Goal: Task Accomplishment & Management: Manage account settings

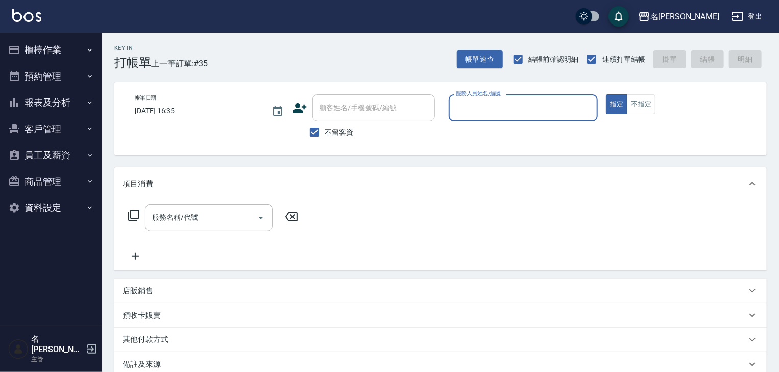
click at [58, 49] on button "櫃檯作業" at bounding box center [51, 50] width 94 height 27
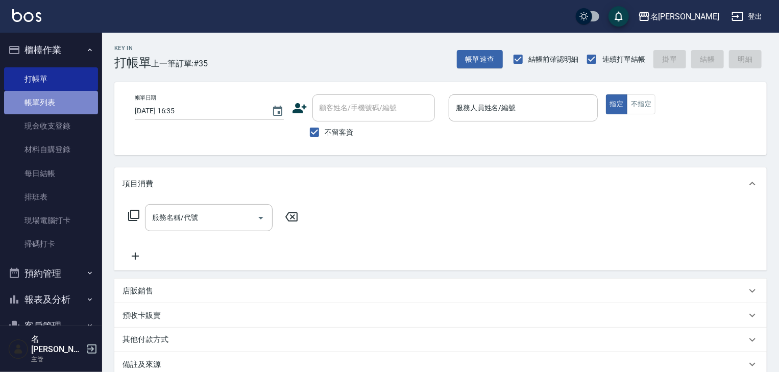
click at [64, 98] on link "帳單列表" at bounding box center [51, 102] width 94 height 23
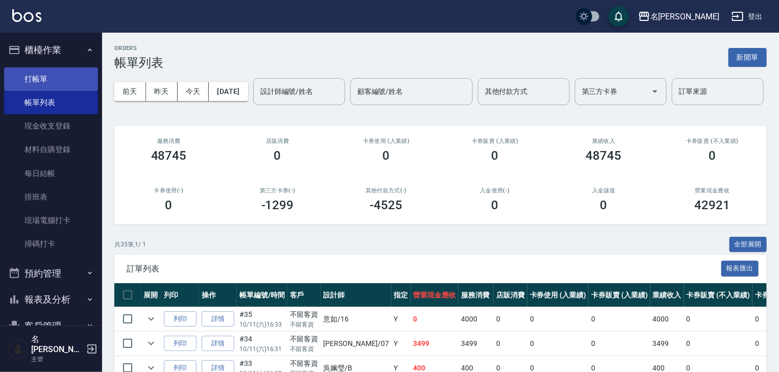
click at [55, 72] on link "打帳單" at bounding box center [51, 78] width 94 height 23
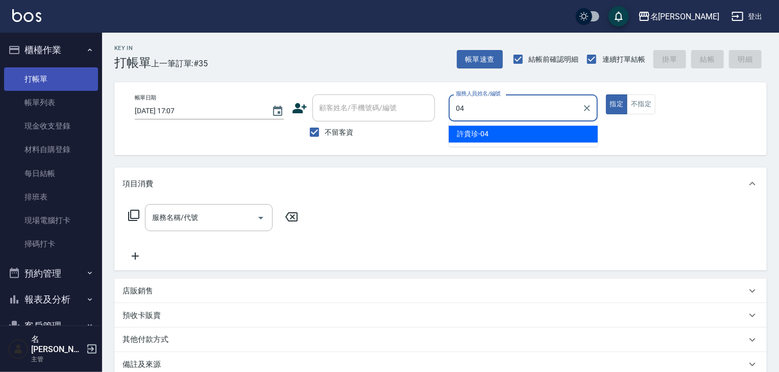
type input "[PERSON_NAME]-04"
type button "true"
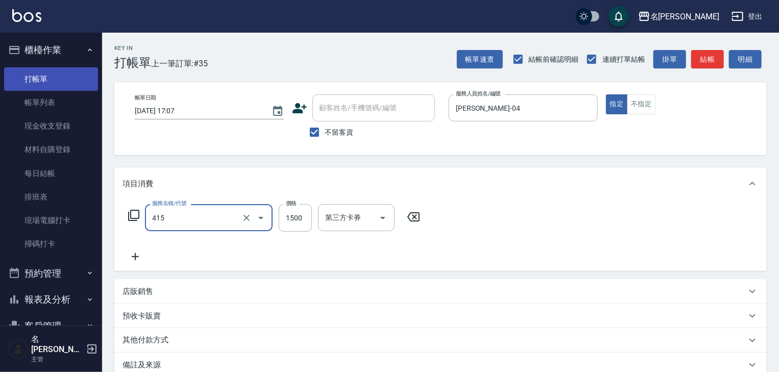
type input "染髮1500↑(415)"
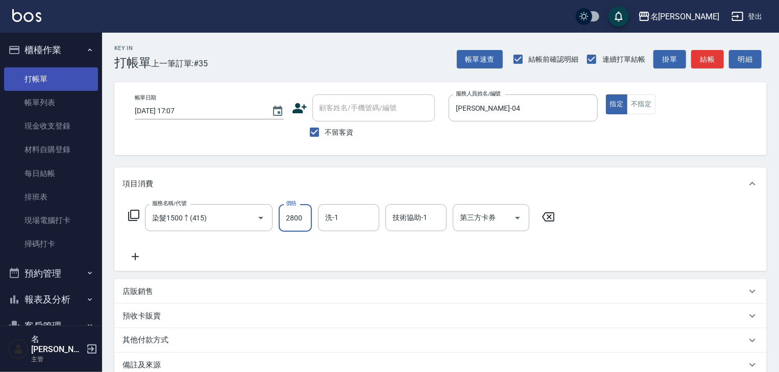
type input "2800"
type input "[PERSON_NAME]-21"
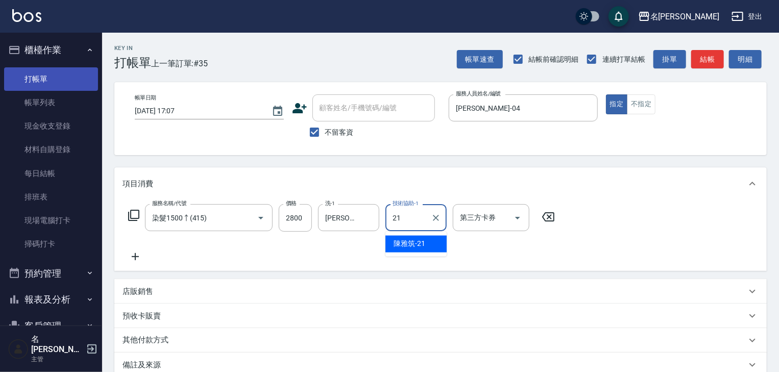
type input "[PERSON_NAME]-21"
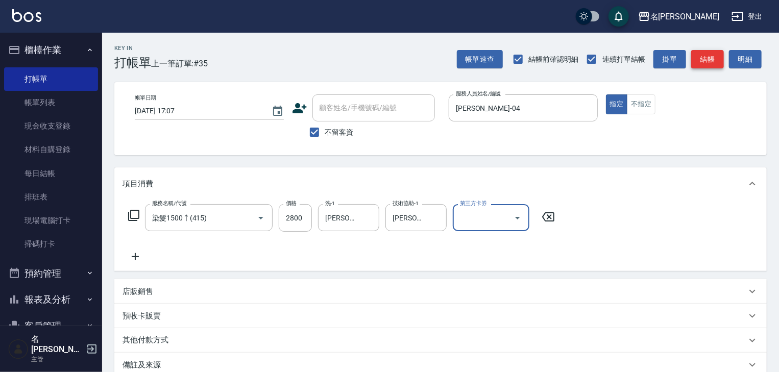
click at [702, 55] on button "結帳" at bounding box center [707, 59] width 33 height 19
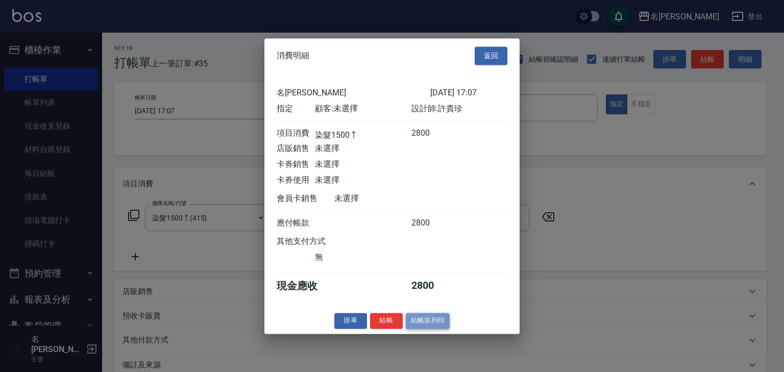
click at [445, 325] on button "結帳並列印" at bounding box center [428, 321] width 44 height 16
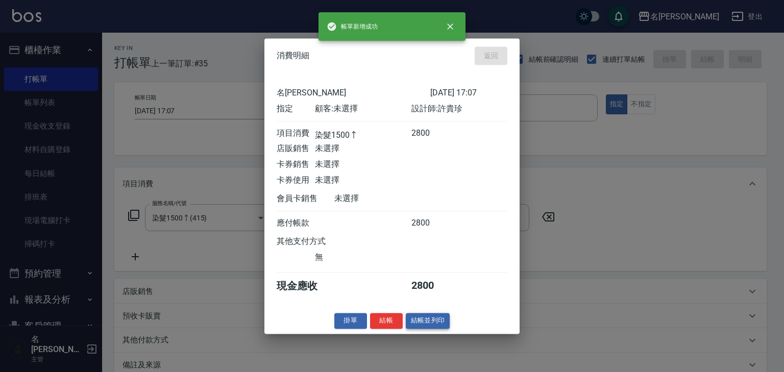
type input "[DATE] 17:19"
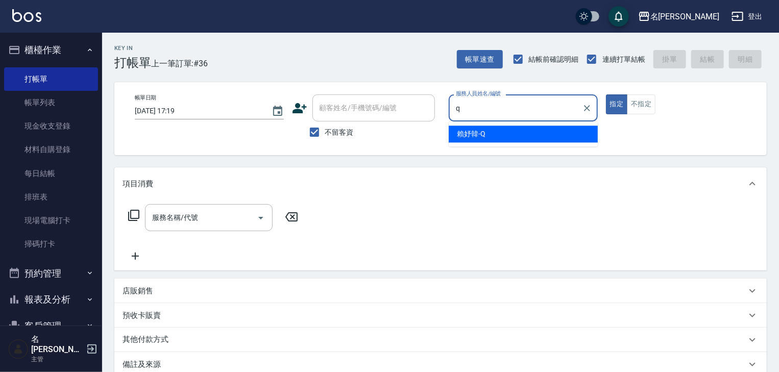
type input "[PERSON_NAME]"
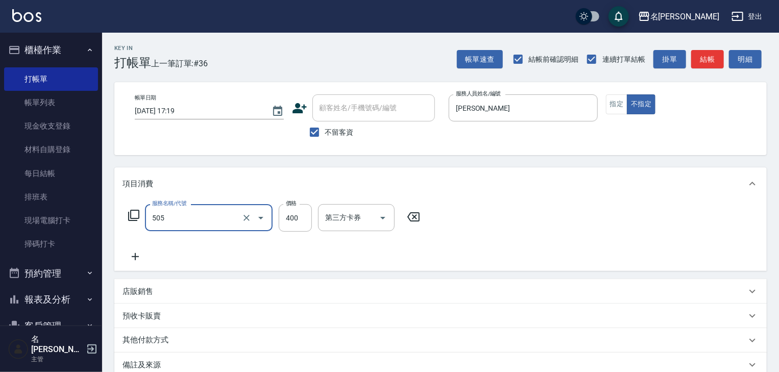
type input "洗髮(505)"
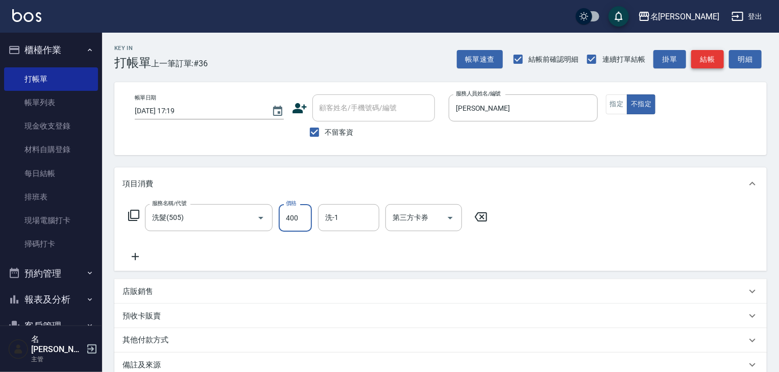
click at [703, 56] on button "結帳" at bounding box center [707, 59] width 33 height 19
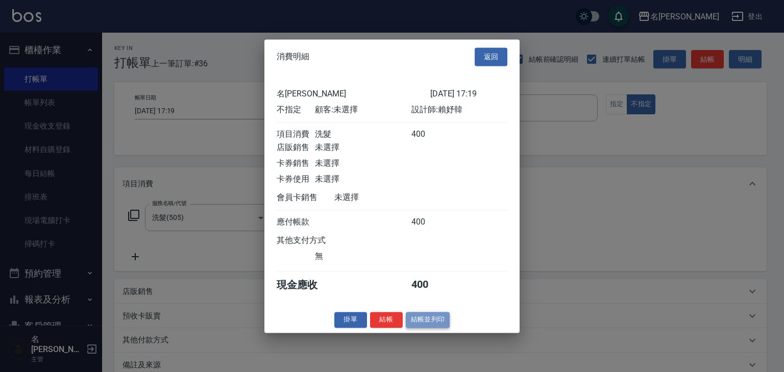
click at [444, 324] on button "結帳並列印" at bounding box center [428, 320] width 44 height 16
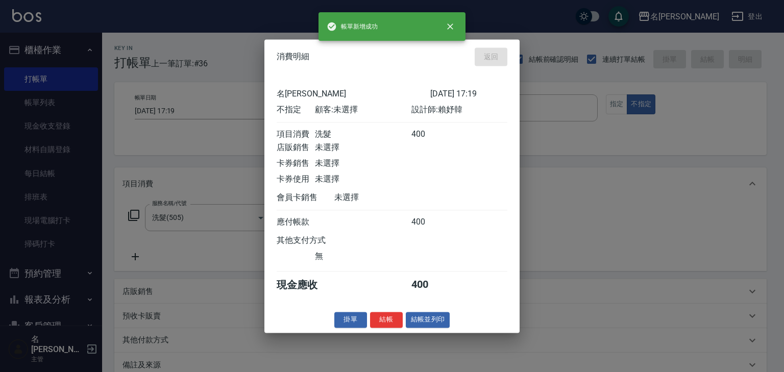
type input "[DATE] 17:23"
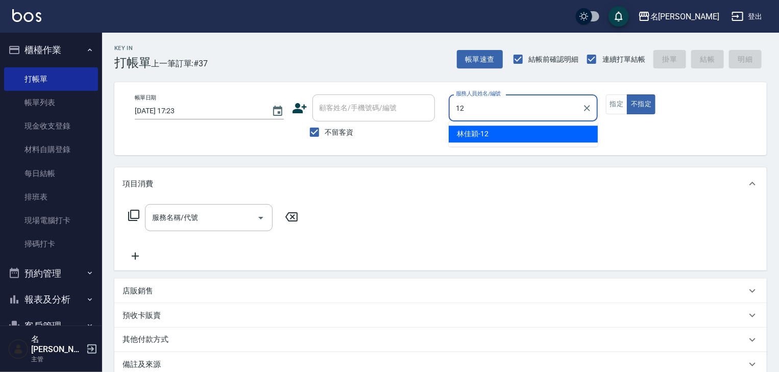
type input "[PERSON_NAME]-12"
type button "false"
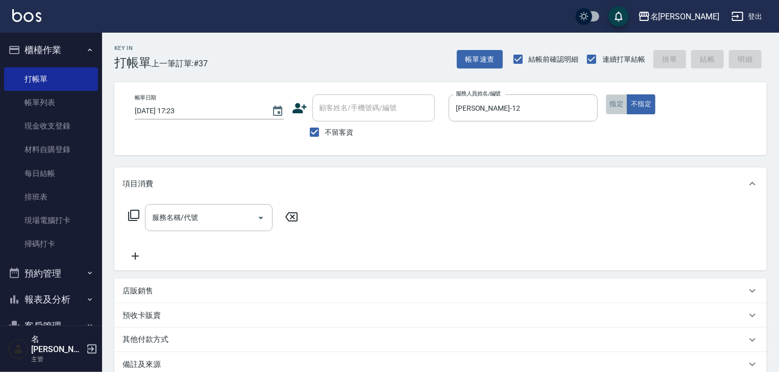
click at [607, 108] on button "指定" at bounding box center [617, 104] width 22 height 20
click at [196, 206] on div "服務名稱/代號" at bounding box center [209, 217] width 128 height 27
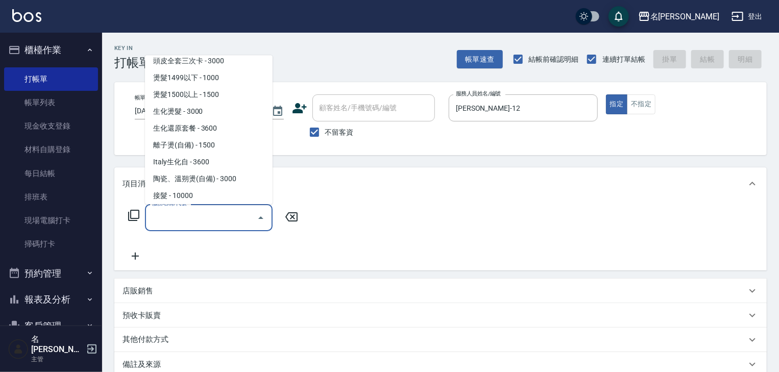
scroll to position [381, 0]
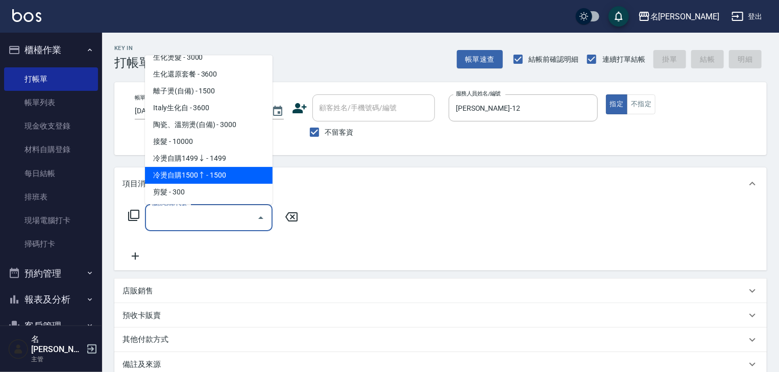
click at [204, 179] on span "冷燙自購1500↑ - 1500" at bounding box center [209, 175] width 128 height 17
type input "冷燙自購1500↑(226)"
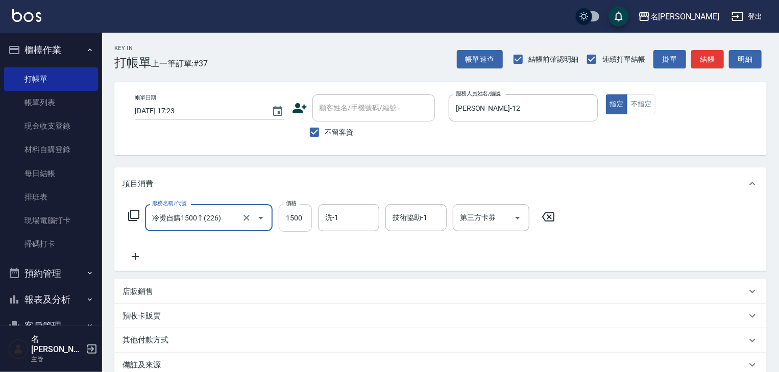
click at [300, 222] on input "1500" at bounding box center [295, 218] width 33 height 28
type input "2100"
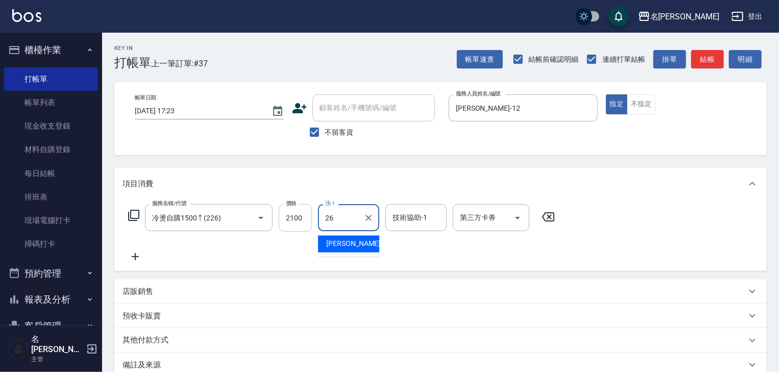
type input "[PERSON_NAME]筑-26"
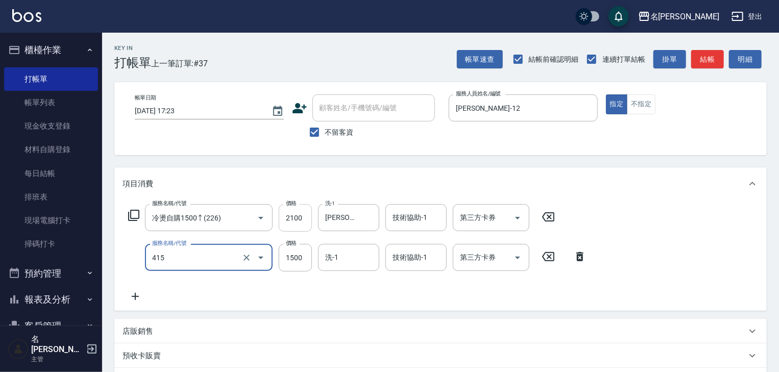
type input "染髮1500↑(415)"
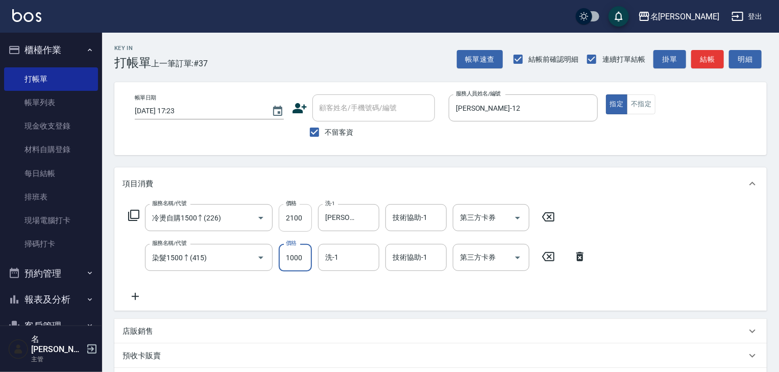
type input "1000"
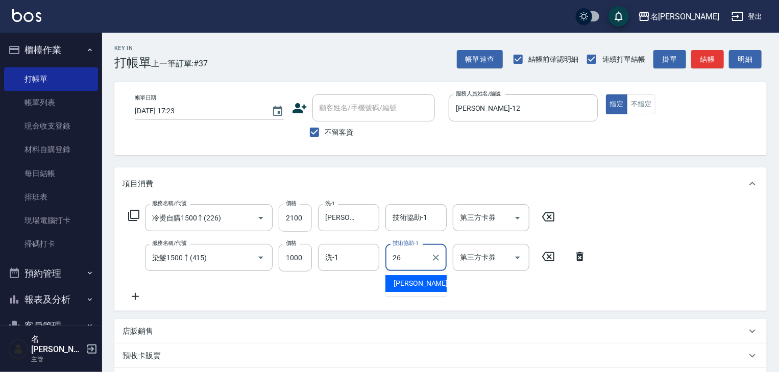
type input "[PERSON_NAME]筑-26"
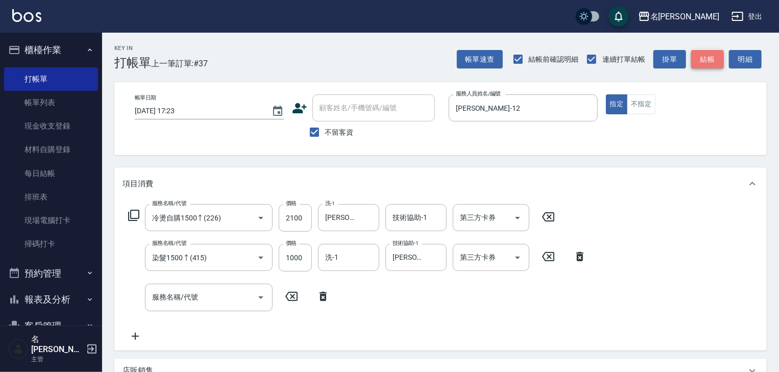
click at [699, 66] on button "結帳" at bounding box center [707, 59] width 33 height 19
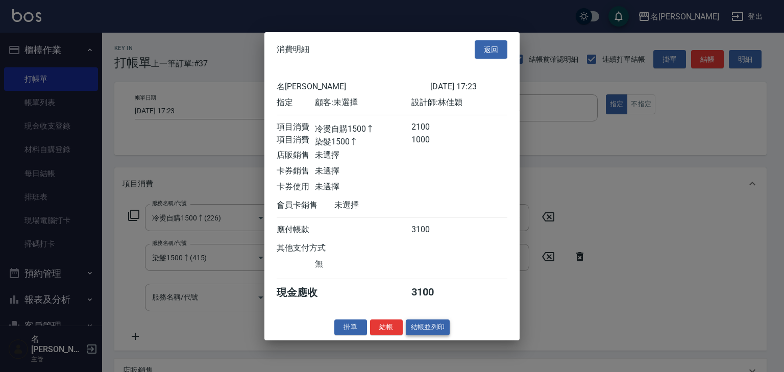
click at [426, 328] on button "結帳並列印" at bounding box center [428, 327] width 44 height 16
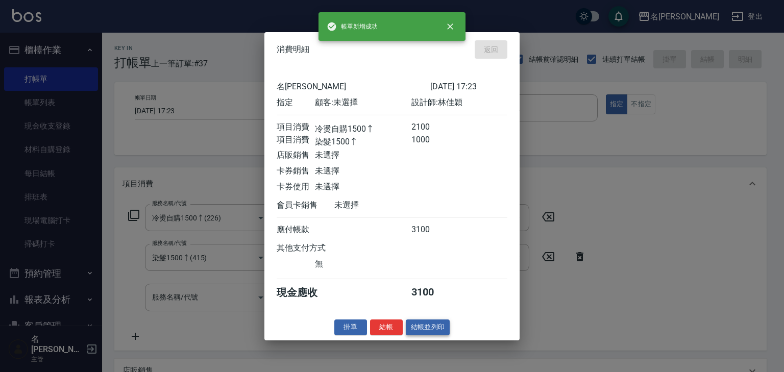
type input "[DATE] 17:27"
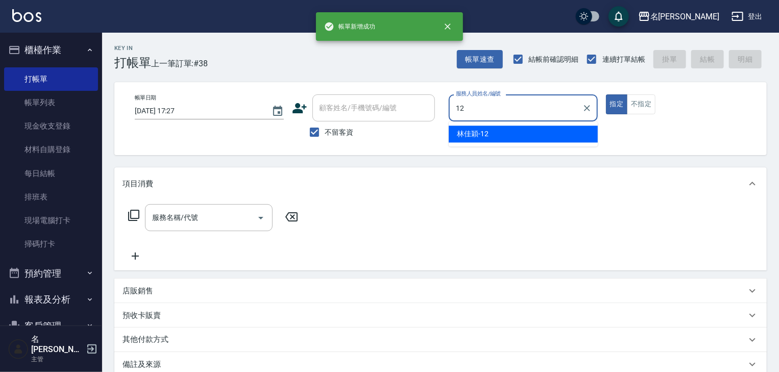
type input "[PERSON_NAME]-12"
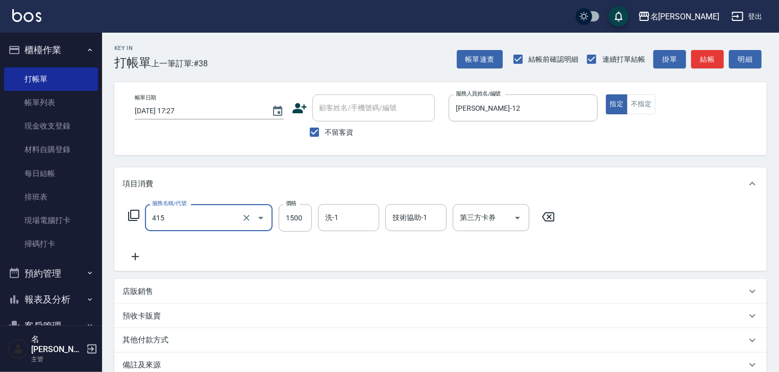
type input "染髮1500↑(415)"
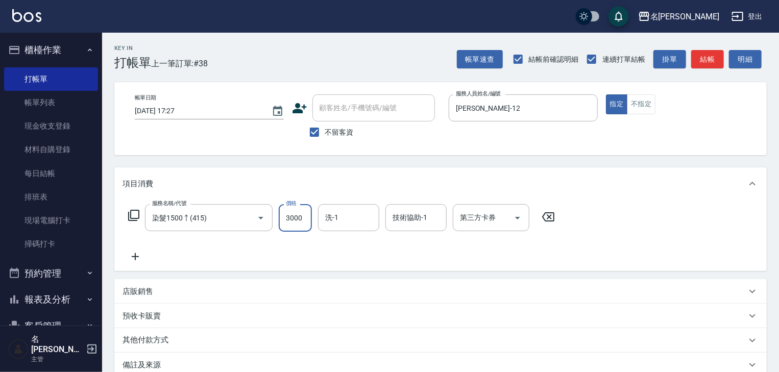
type input "3000"
type input "[PERSON_NAME]筑-26"
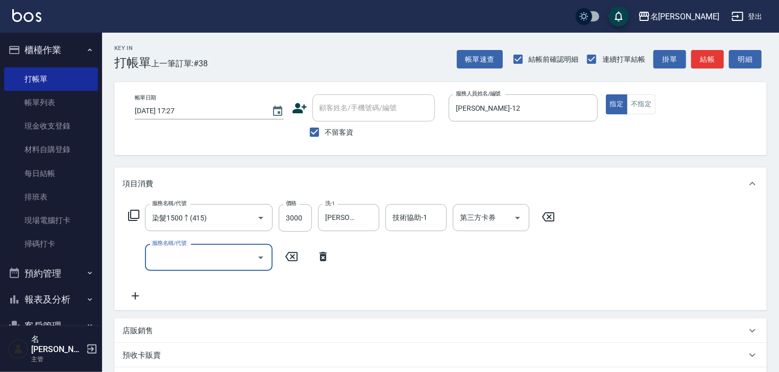
click at [177, 257] on input "服務名稱/代號" at bounding box center [201, 258] width 103 height 18
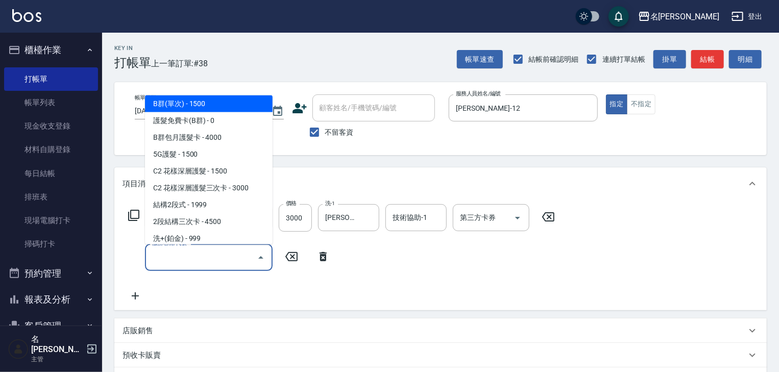
scroll to position [707, 0]
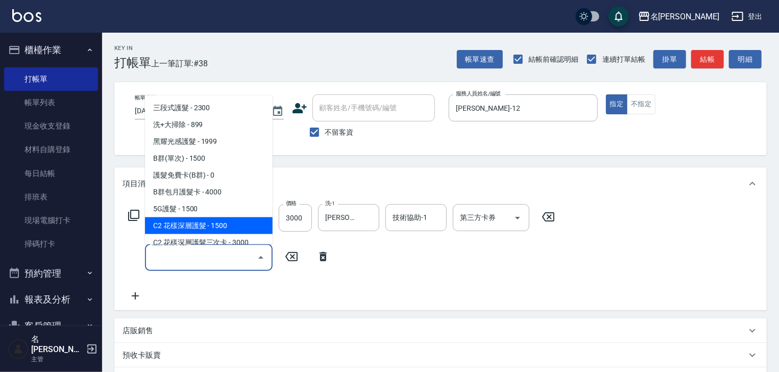
click at [209, 222] on span "C2 花樣深層護髮 - 1500" at bounding box center [209, 225] width 128 height 17
type input "C2 花樣深層護髮(634)"
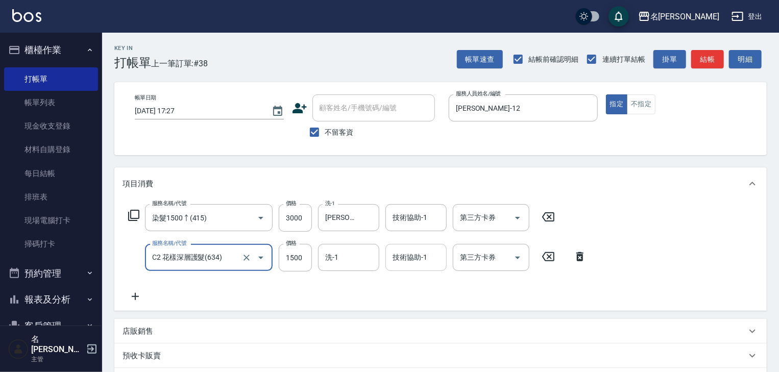
click at [421, 252] on div "技術協助-1 技術協助-1" at bounding box center [415, 257] width 61 height 27
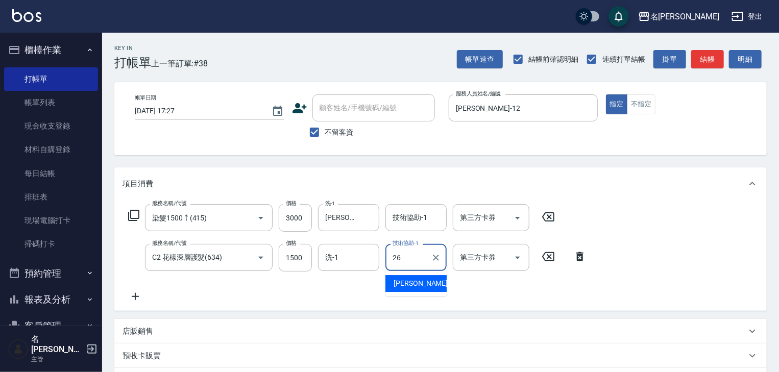
type input "[PERSON_NAME]筑-26"
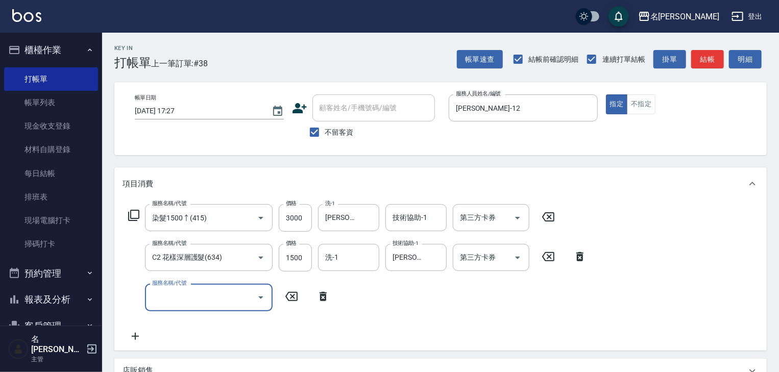
click at [137, 366] on p "店販銷售" at bounding box center [137, 370] width 31 height 11
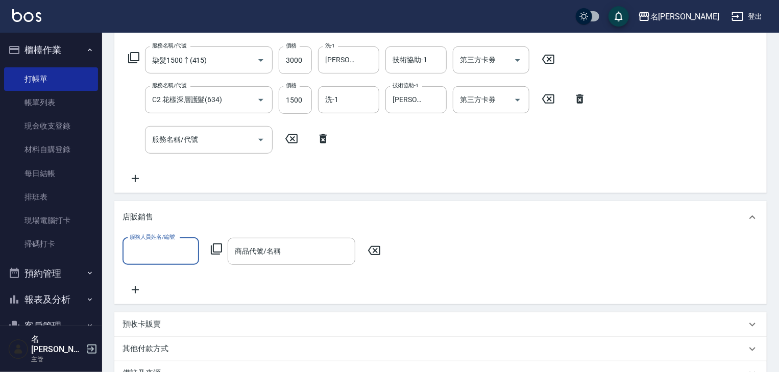
scroll to position [0, 0]
type input "[PERSON_NAME]-12"
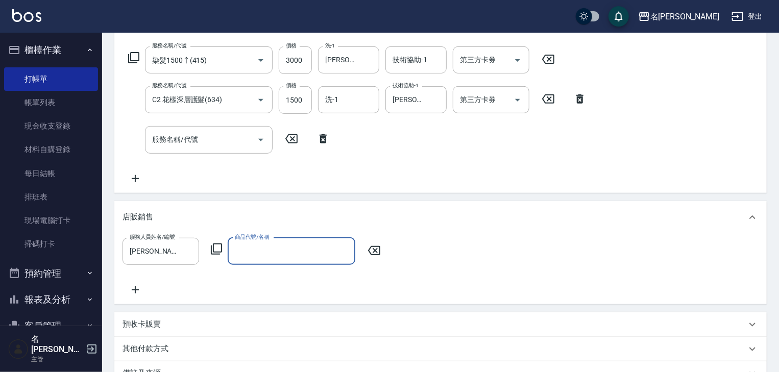
click at [213, 247] on icon at bounding box center [216, 248] width 11 height 11
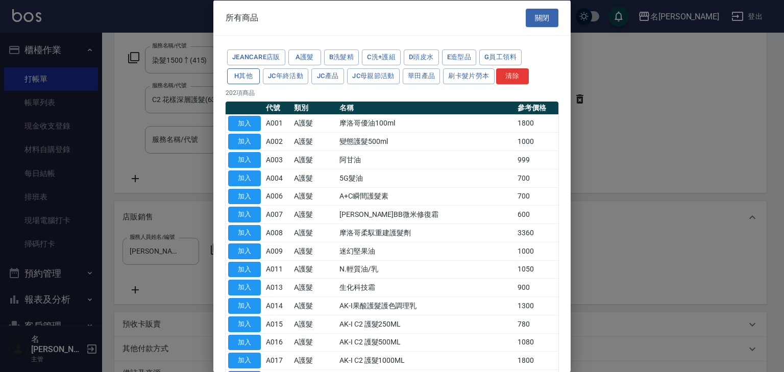
click at [242, 75] on button "H其他" at bounding box center [243, 76] width 33 height 16
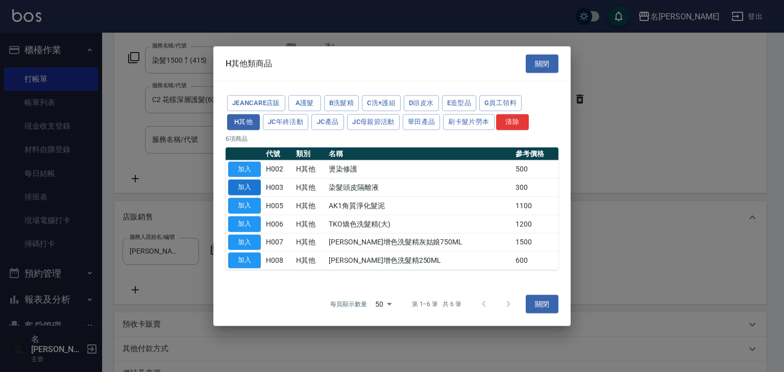
click at [251, 184] on button "加入" at bounding box center [244, 188] width 33 height 16
type input "染髮頭皮隔離液"
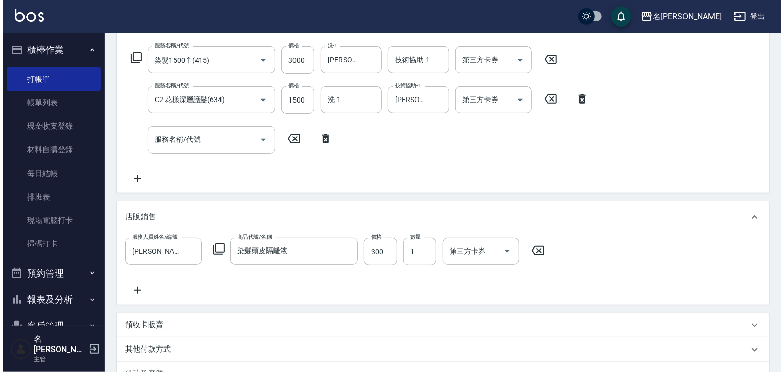
scroll to position [245, 0]
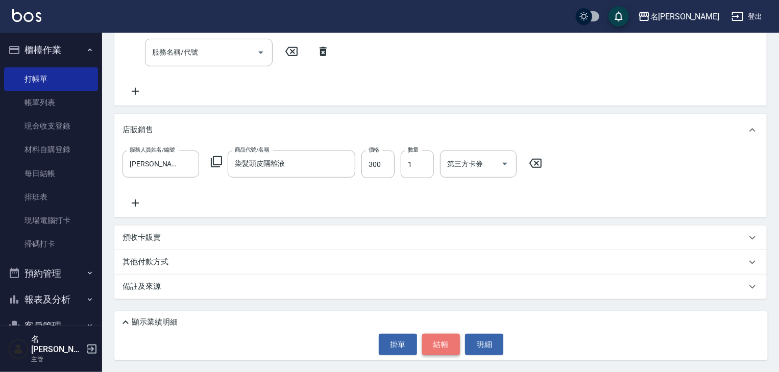
click at [447, 343] on button "結帳" at bounding box center [441, 344] width 38 height 21
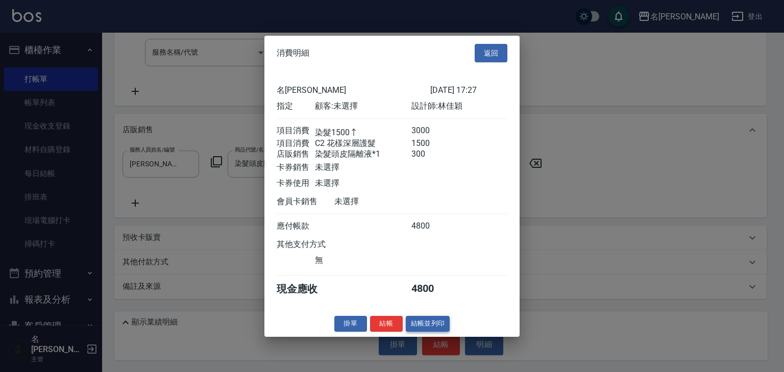
click at [437, 322] on button "結帳並列印" at bounding box center [428, 324] width 44 height 16
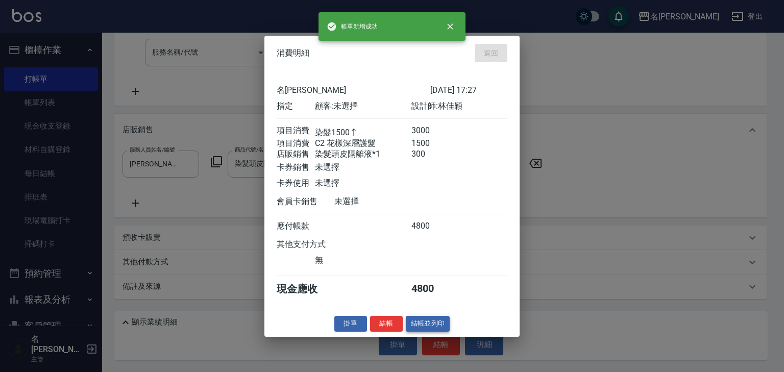
type input "[DATE] 17:28"
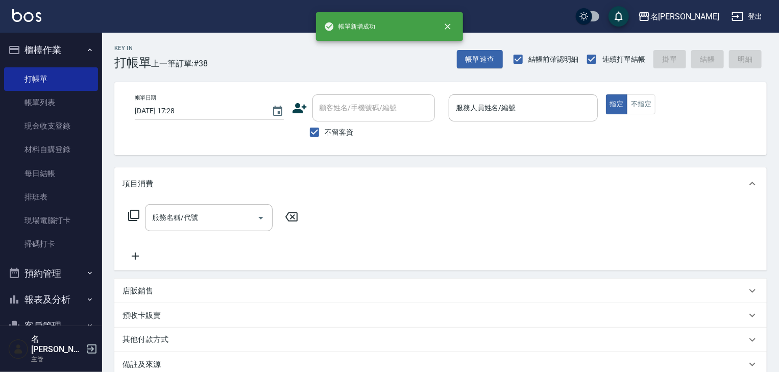
scroll to position [0, 0]
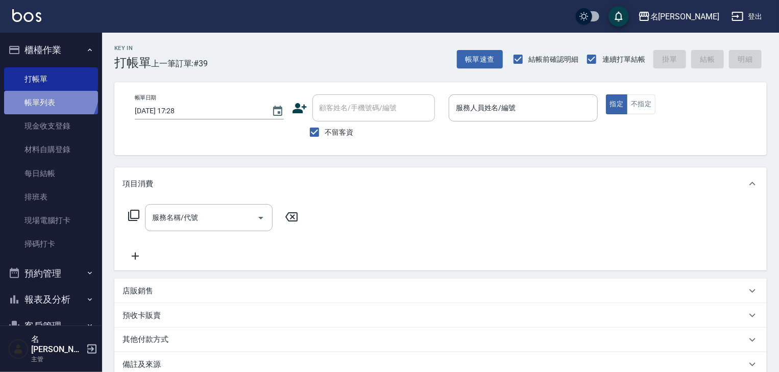
click at [45, 91] on link "帳單列表" at bounding box center [51, 102] width 94 height 23
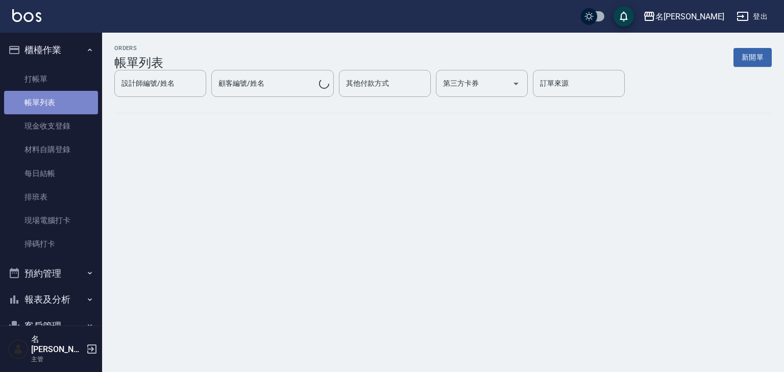
click at [53, 104] on link "帳單列表" at bounding box center [51, 102] width 94 height 23
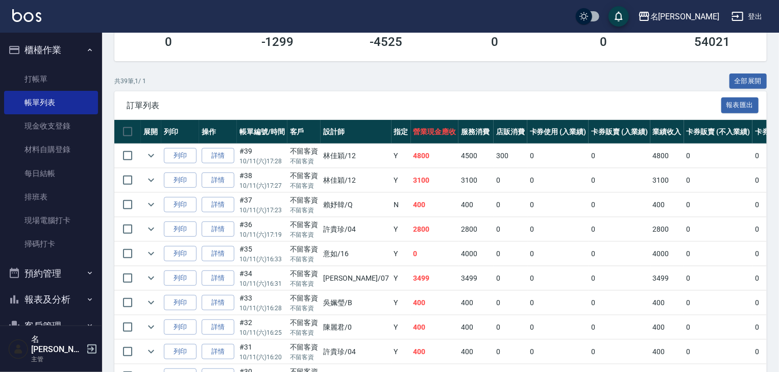
scroll to position [217, 0]
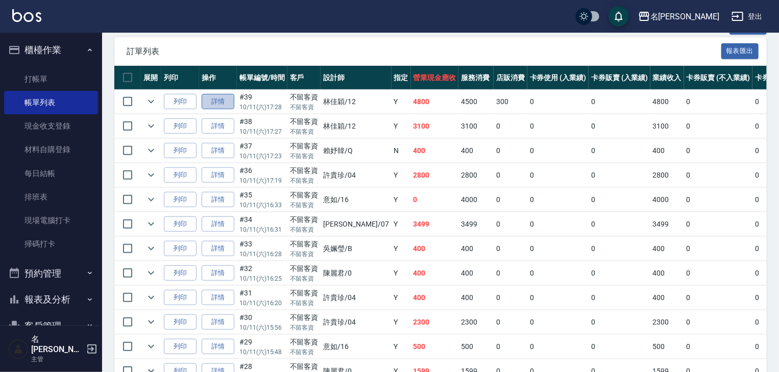
click at [220, 110] on link "詳情" at bounding box center [218, 102] width 33 height 16
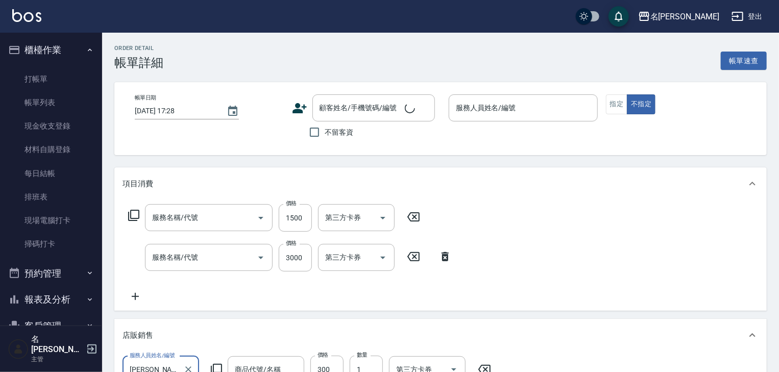
checkbox input "true"
type input "[PERSON_NAME]-12"
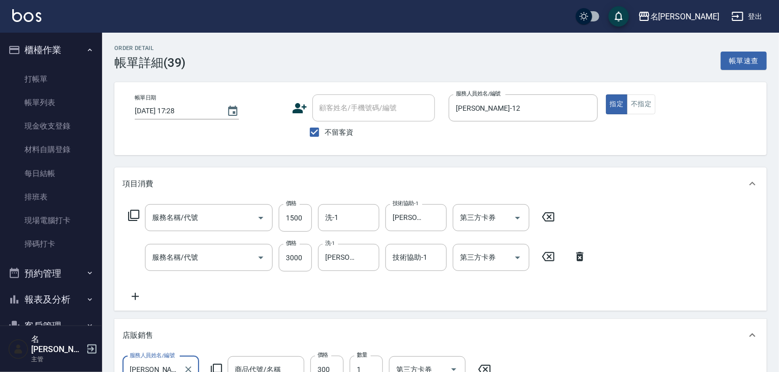
type input "C2 花樣深層護髮(634)"
type input "染髮1500↑(415)"
type input "染髮頭皮隔離液"
click at [134, 300] on icon at bounding box center [135, 296] width 26 height 12
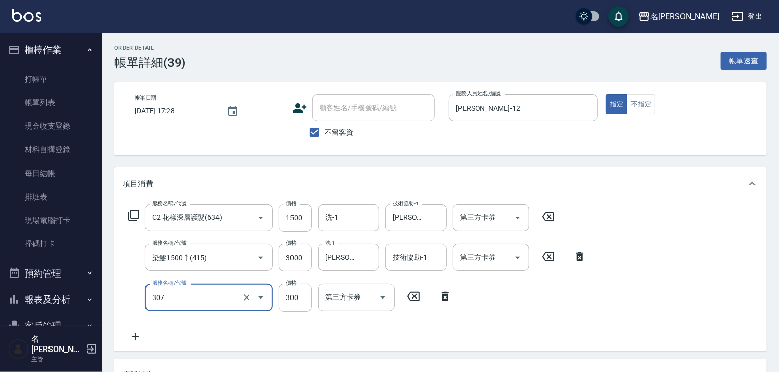
type input "剪髮(307)"
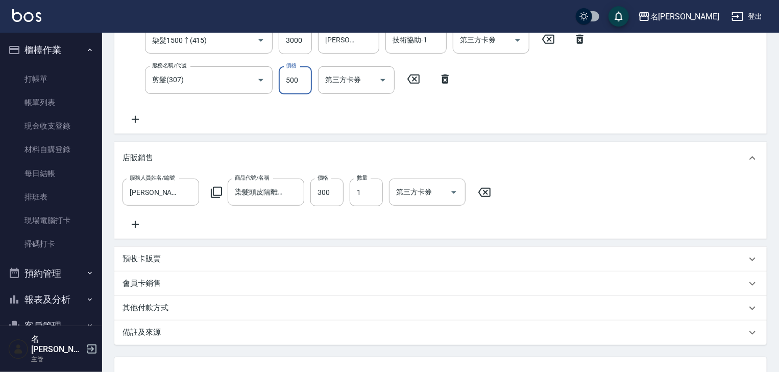
scroll to position [272, 0]
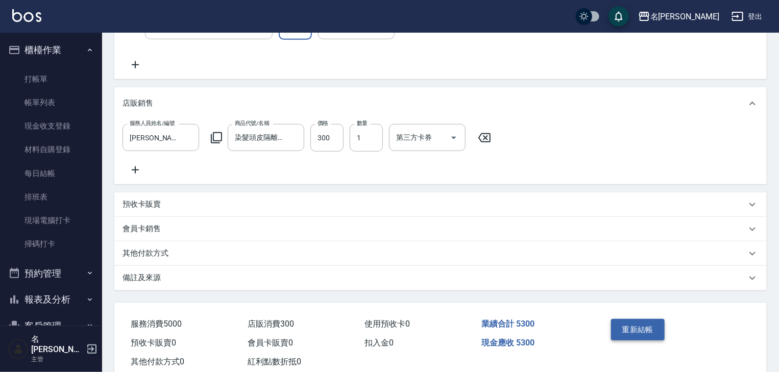
type input "500"
click at [629, 337] on button "重新結帳" at bounding box center [638, 329] width 54 height 21
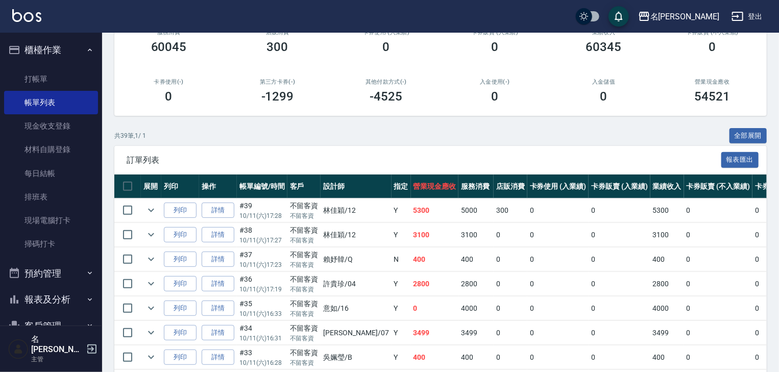
scroll to position [217, 0]
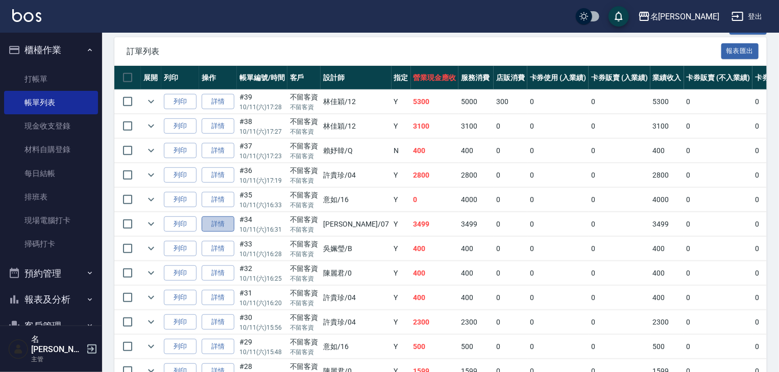
click at [212, 232] on link "詳情" at bounding box center [218, 224] width 33 height 16
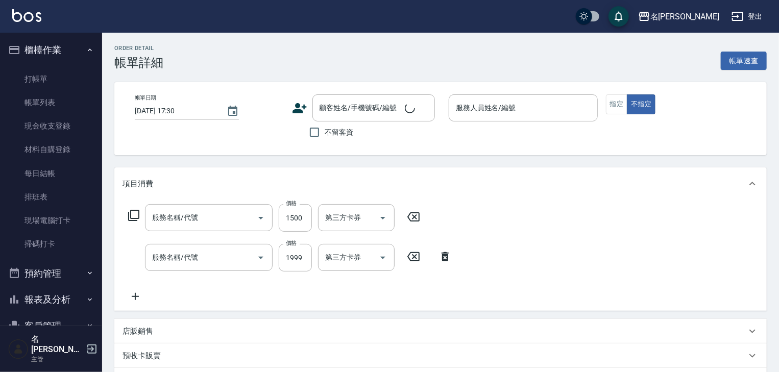
type input "[DATE] 16:31"
checkbox input "true"
type input "[PERSON_NAME]-07"
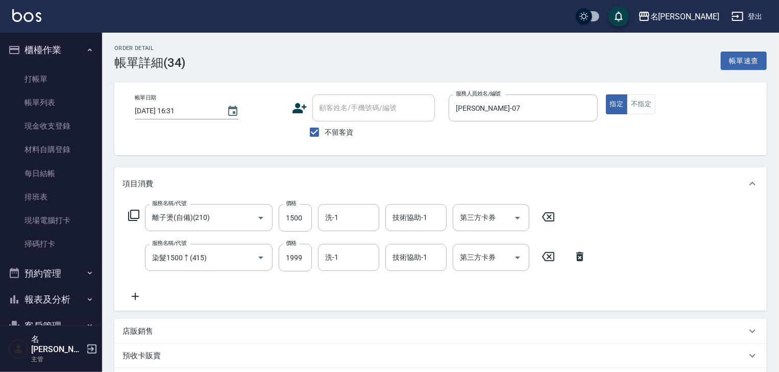
type input "離子燙(自備)(210)"
type input "染髮1500↑(415)"
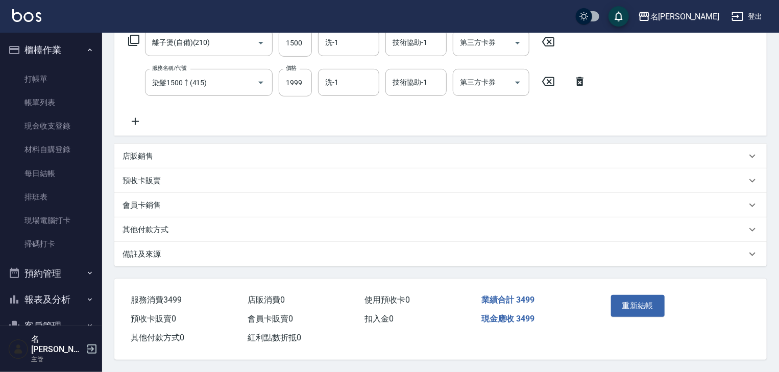
click at [141, 225] on p "其他付款方式" at bounding box center [145, 230] width 46 height 11
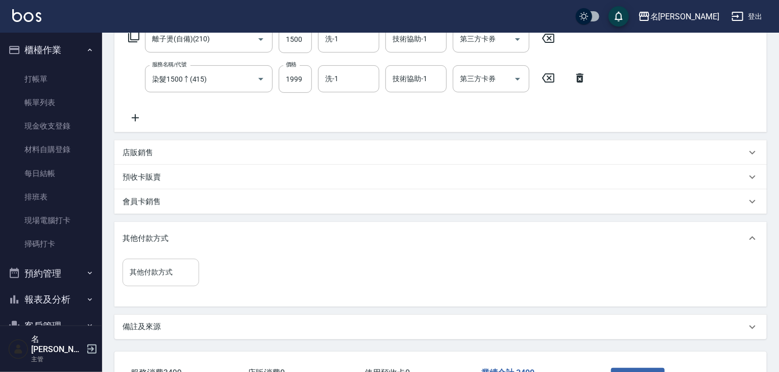
click at [163, 278] on input "其他付款方式" at bounding box center [160, 272] width 67 height 18
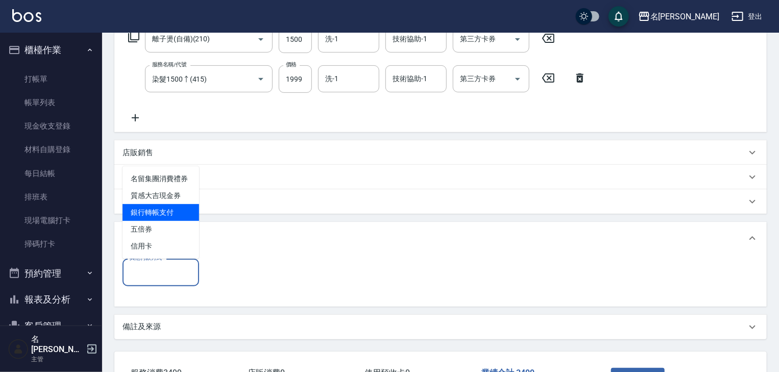
click at [147, 217] on span "銀行轉帳支付" at bounding box center [160, 212] width 77 height 17
type input "銀行轉帳支付"
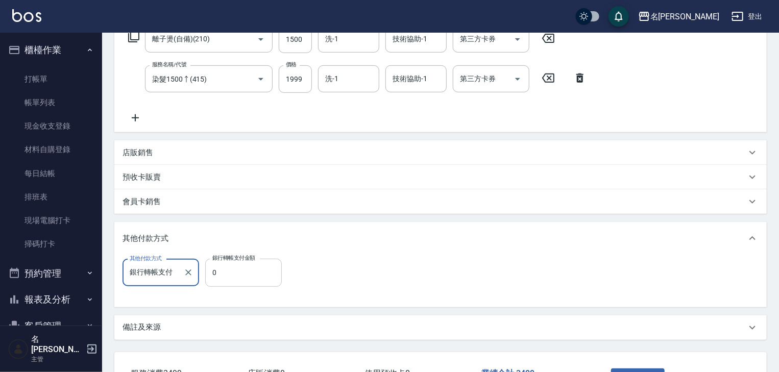
click at [249, 279] on input "0" at bounding box center [243, 273] width 77 height 28
type input "3499"
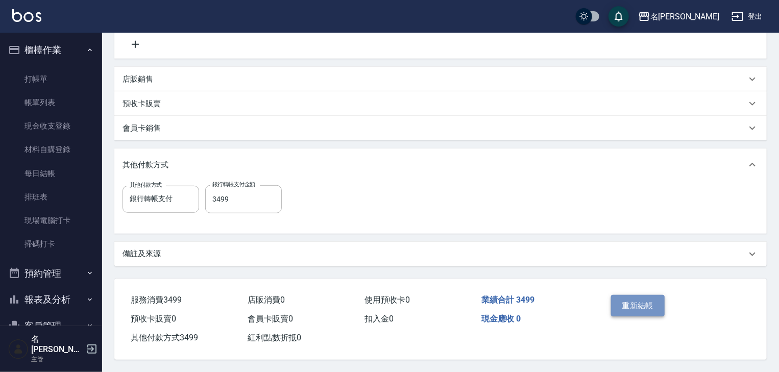
click at [626, 298] on button "重新結帳" at bounding box center [638, 305] width 54 height 21
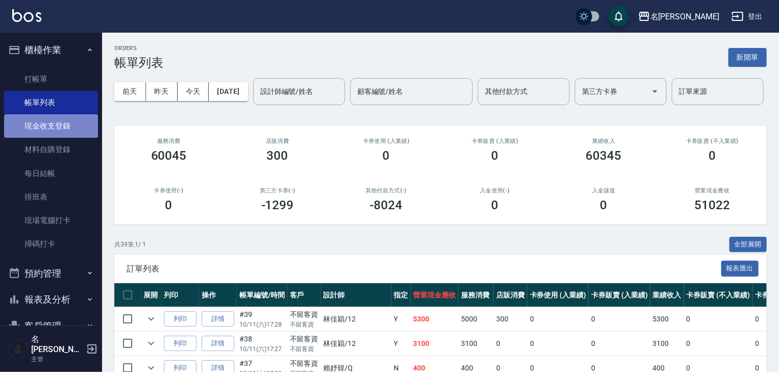
click at [51, 129] on link "現金收支登錄" at bounding box center [51, 125] width 94 height 23
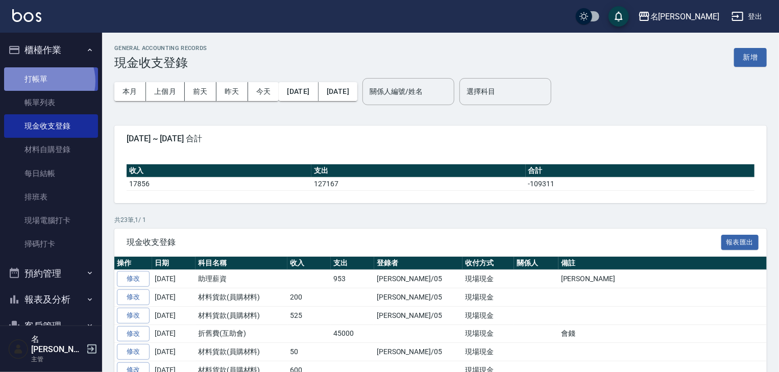
click at [44, 81] on link "打帳單" at bounding box center [51, 78] width 94 height 23
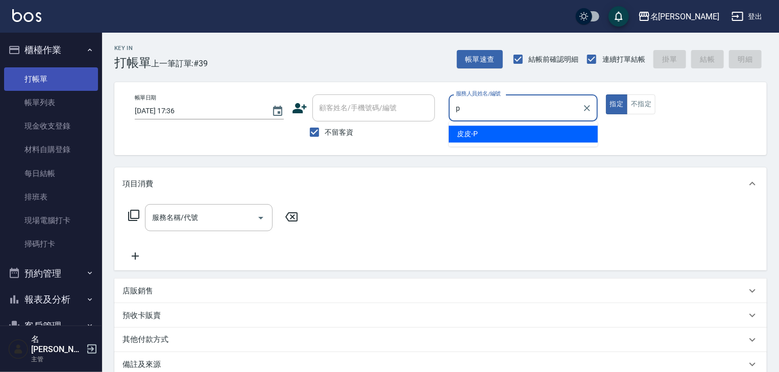
type input "皮皮-P"
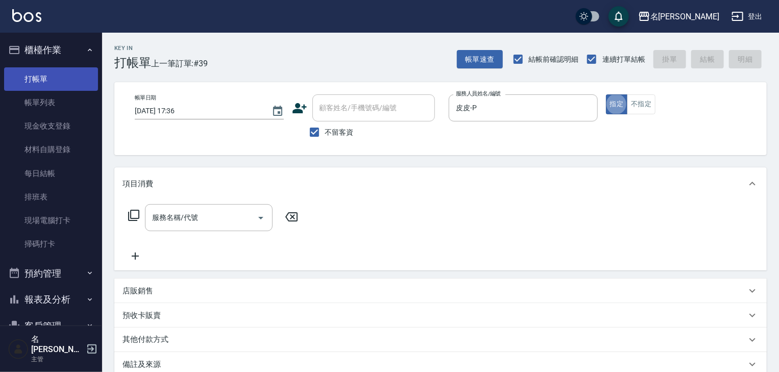
type button "true"
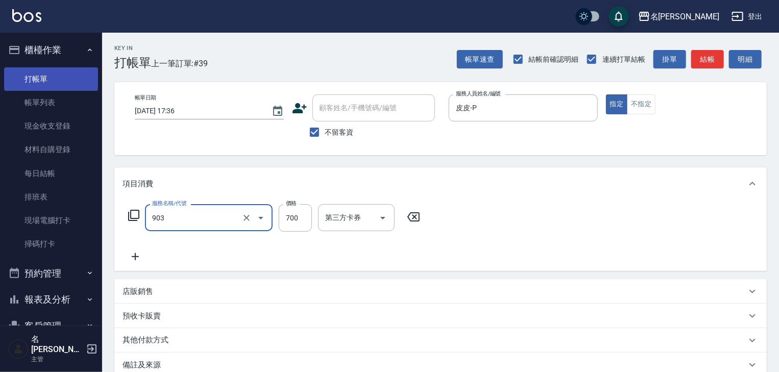
type input "修腳+手(903)"
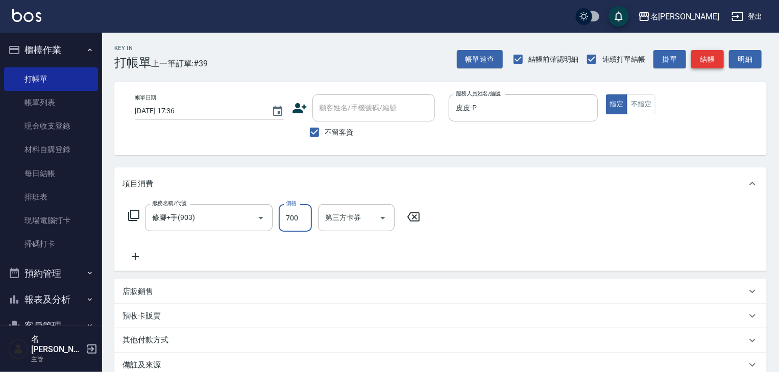
click at [718, 60] on button "結帳" at bounding box center [707, 59] width 33 height 19
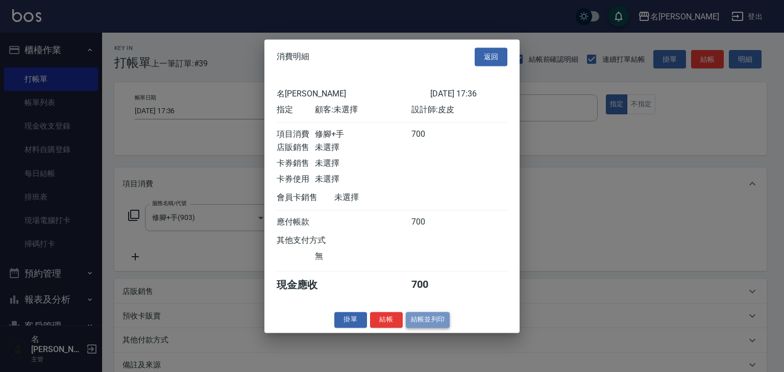
click at [415, 325] on button "結帳並列印" at bounding box center [428, 320] width 44 height 16
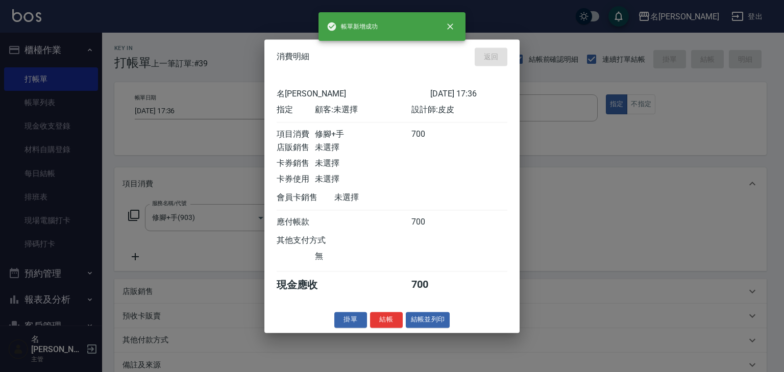
type input "[DATE] 17:37"
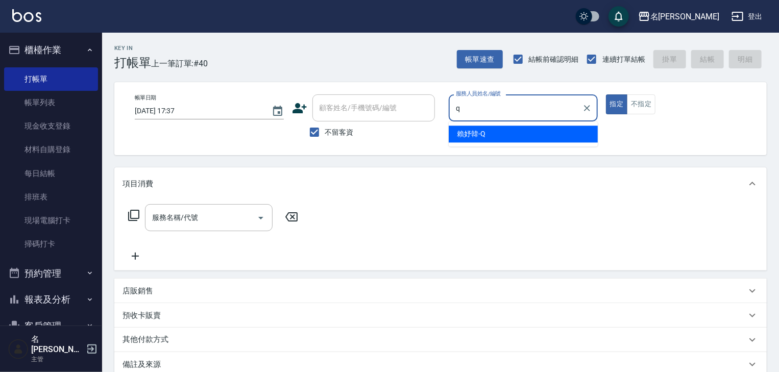
type input "[PERSON_NAME]"
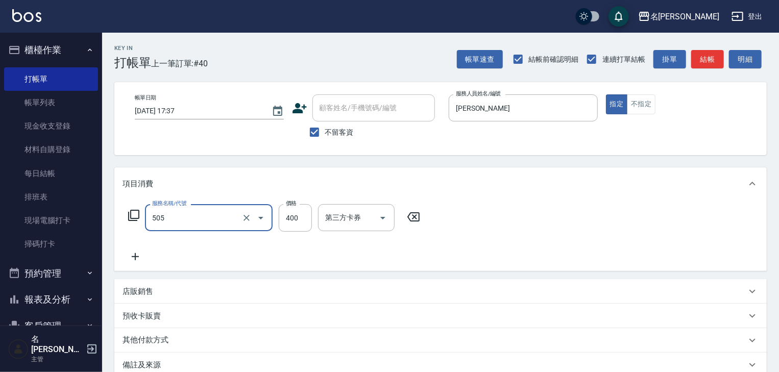
type input "洗髮(505)"
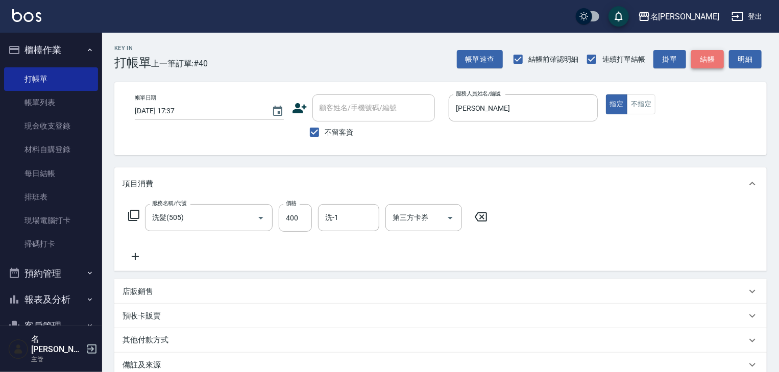
click at [705, 53] on button "結帳" at bounding box center [707, 59] width 33 height 19
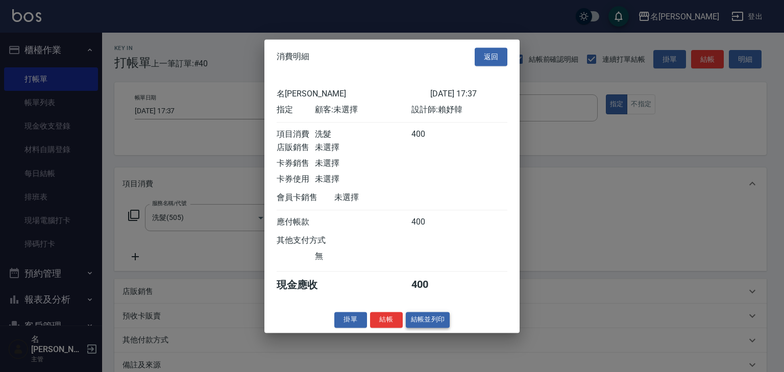
click at [433, 321] on button "結帳並列印" at bounding box center [428, 320] width 44 height 16
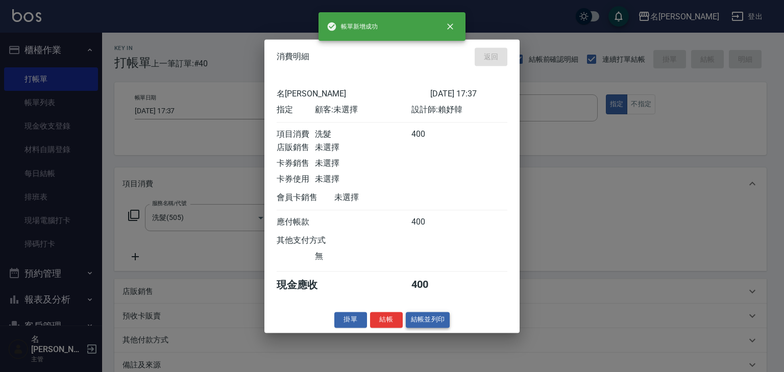
type input "[DATE] 18:06"
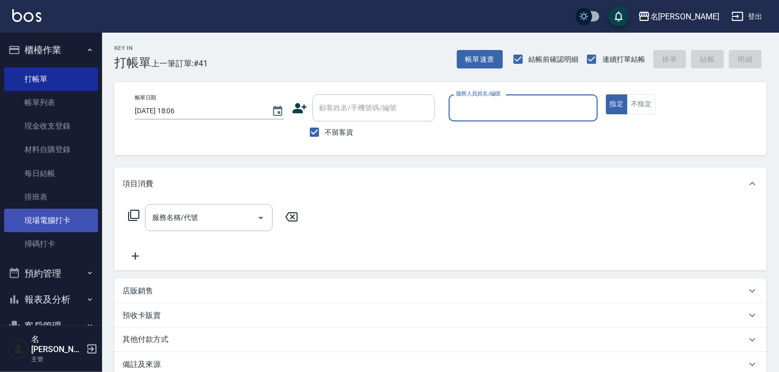
click at [58, 220] on link "現場電腦打卡" at bounding box center [51, 220] width 94 height 23
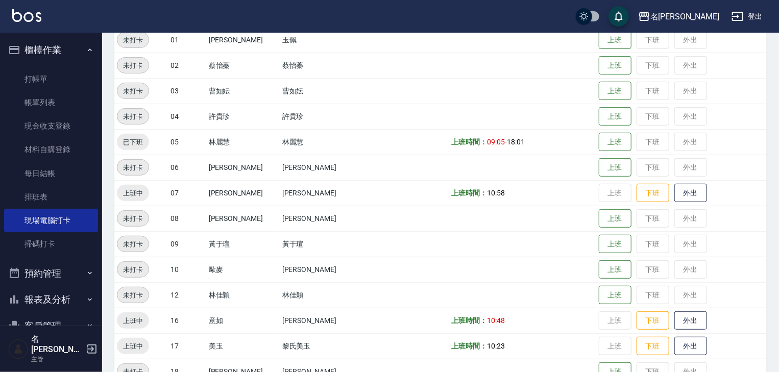
scroll to position [327, 0]
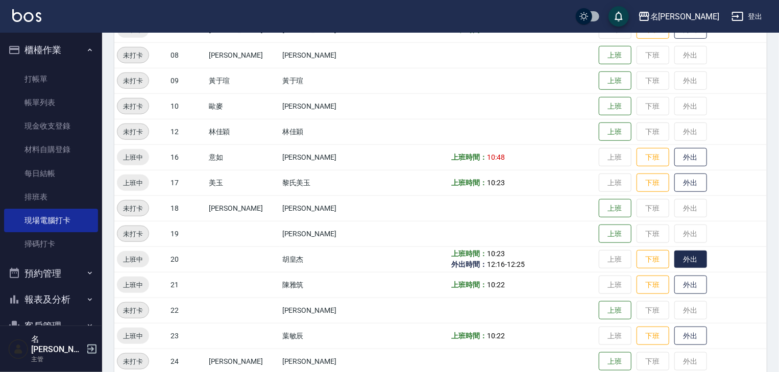
click at [681, 257] on button "外出" at bounding box center [690, 260] width 33 height 18
click at [681, 258] on button "歸來" at bounding box center [690, 260] width 33 height 18
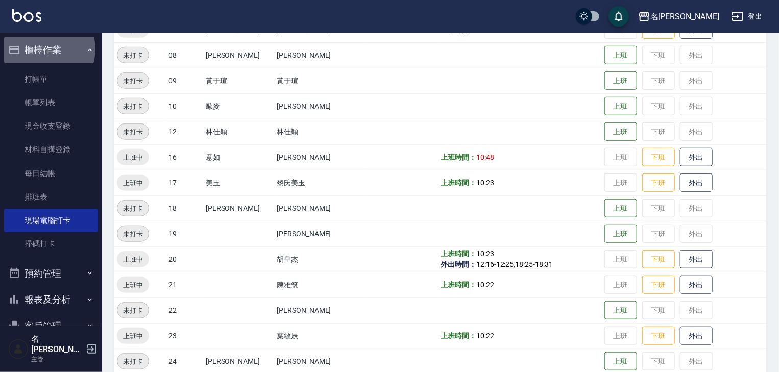
click at [43, 49] on button "櫃檯作業" at bounding box center [51, 50] width 94 height 27
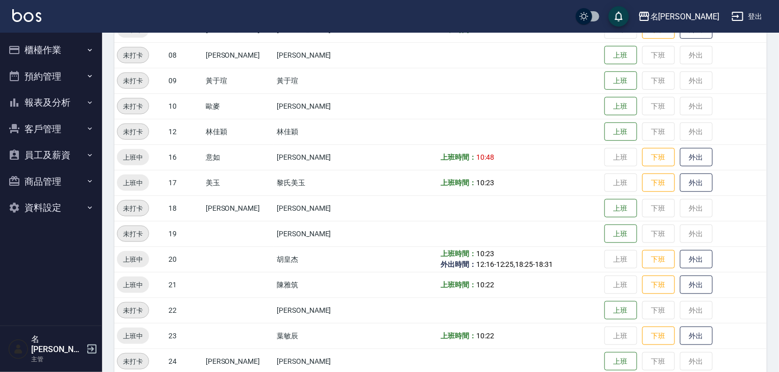
click at [45, 41] on button "櫃檯作業" at bounding box center [51, 50] width 94 height 27
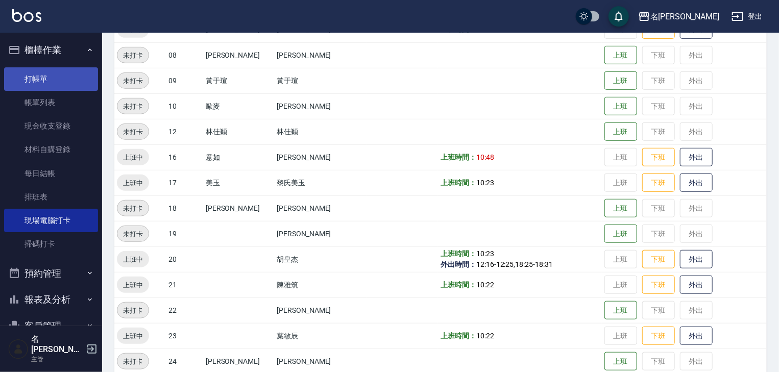
click at [36, 87] on link "打帳單" at bounding box center [51, 78] width 94 height 23
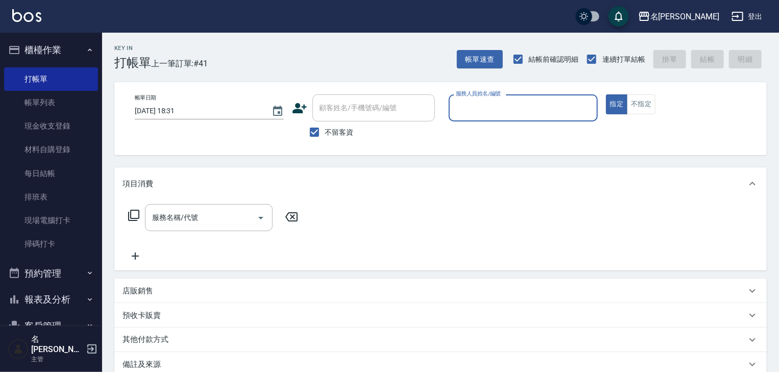
click at [553, 108] on input "服務人員姓名/編號" at bounding box center [523, 108] width 140 height 18
type input "[PERSON_NAME]-01"
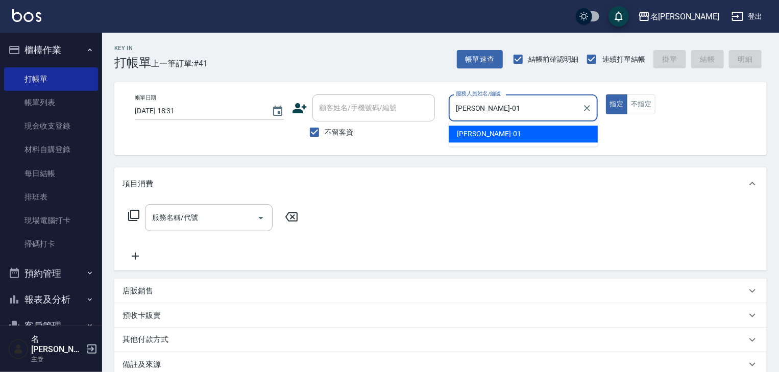
type button "true"
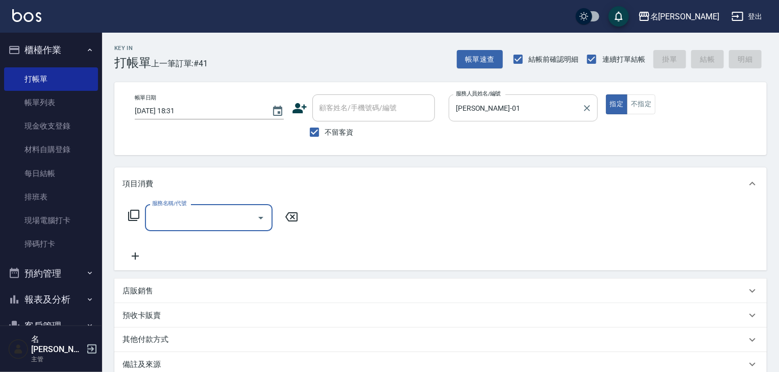
type input "4"
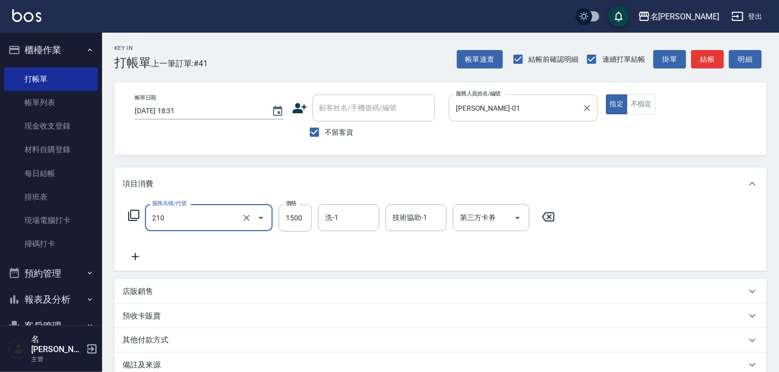
type input "離子燙(自備)(210)"
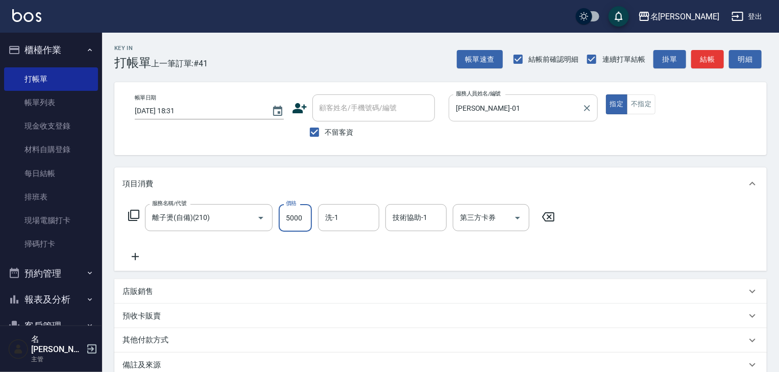
type input "5000"
type input "[PERSON_NAME]-22"
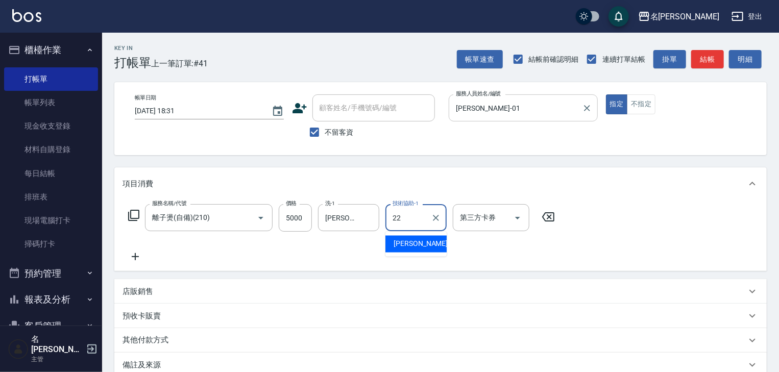
type input "[PERSON_NAME]-22"
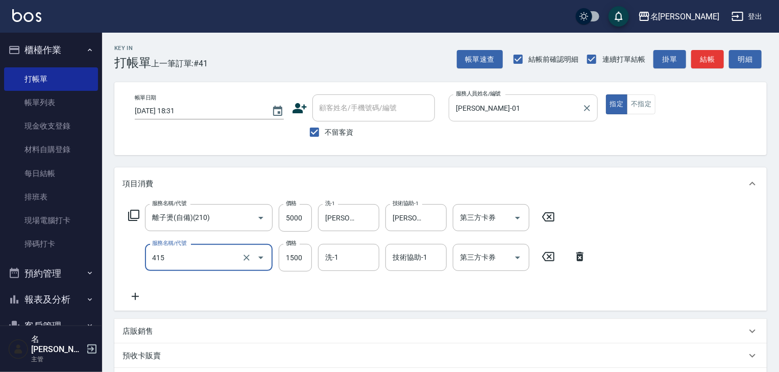
type input "染髮1500↑(415)"
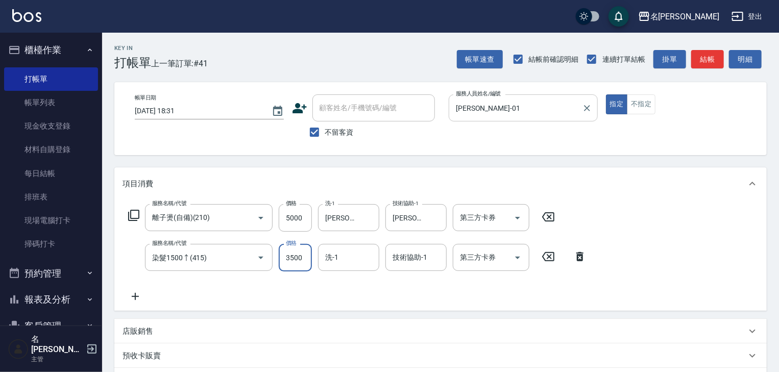
type input "3500"
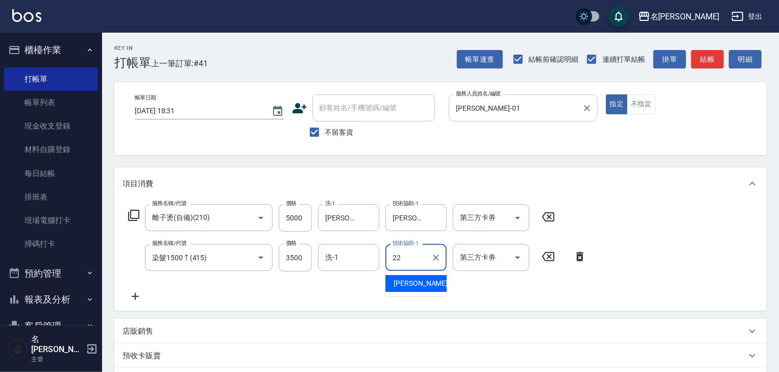
type input "[PERSON_NAME]-22"
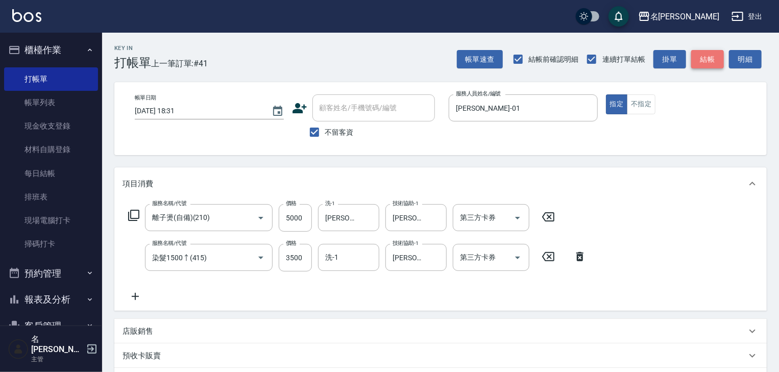
click at [699, 58] on button "結帳" at bounding box center [707, 59] width 33 height 19
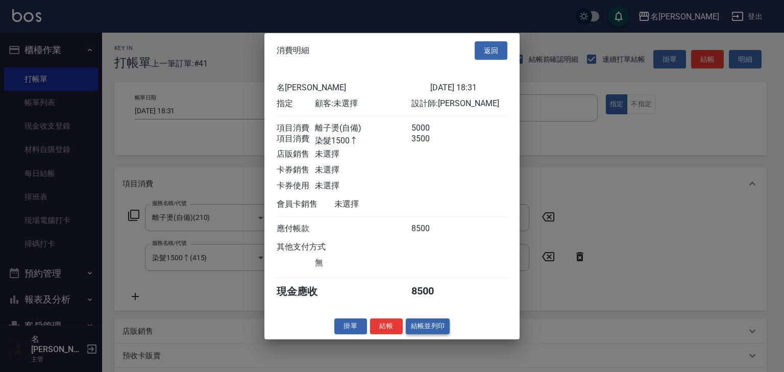
click at [433, 328] on button "結帳並列印" at bounding box center [428, 326] width 44 height 16
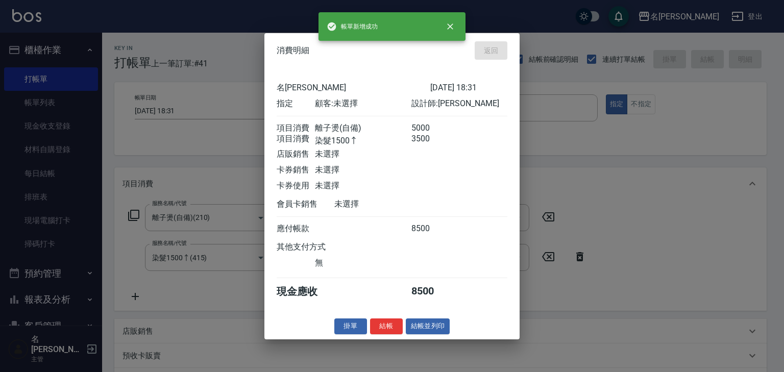
type input "[DATE] 18:32"
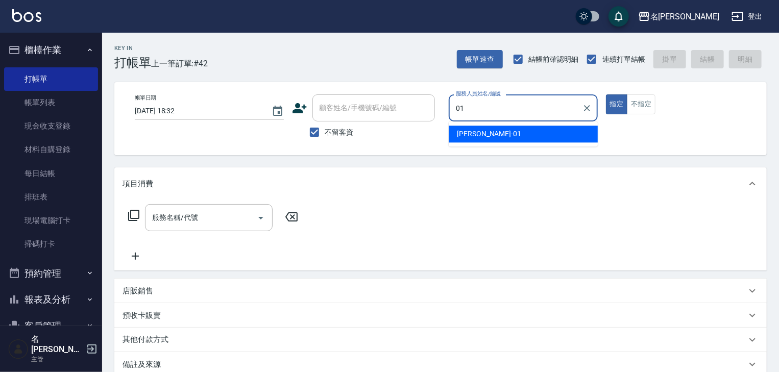
type input "[PERSON_NAME]-01"
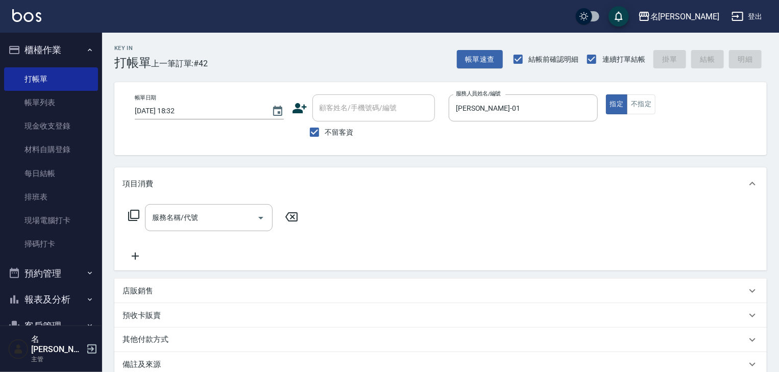
click at [141, 291] on p "店販銷售" at bounding box center [137, 291] width 31 height 11
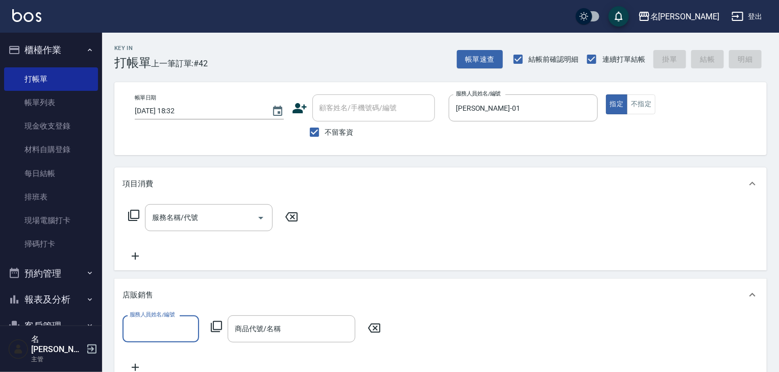
click at [158, 341] on div "服務人員姓名/編號" at bounding box center [160, 328] width 77 height 27
type input "[PERSON_NAME]-01"
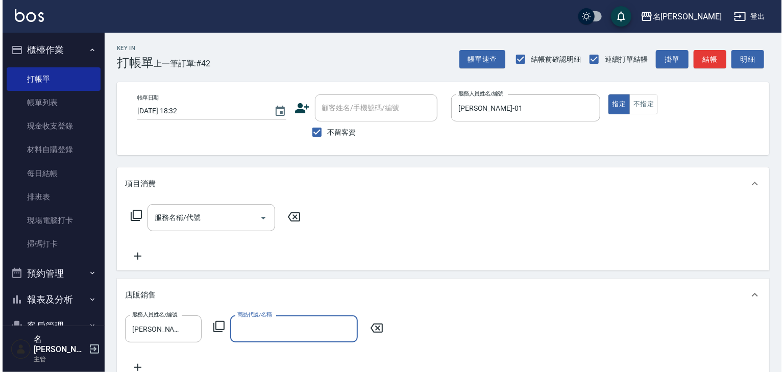
scroll to position [163, 0]
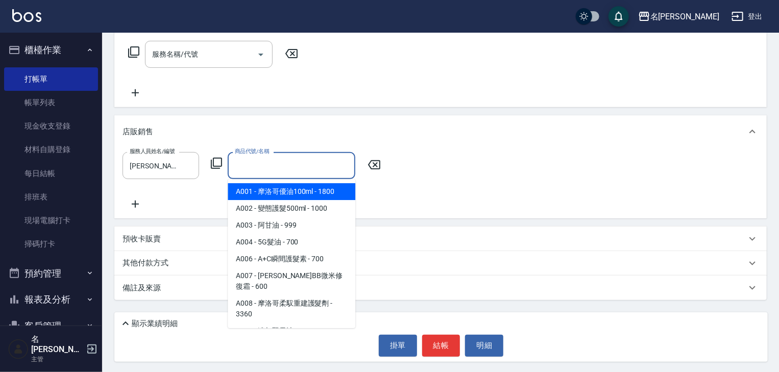
click at [255, 166] on input "商品代號/名稱" at bounding box center [291, 166] width 118 height 18
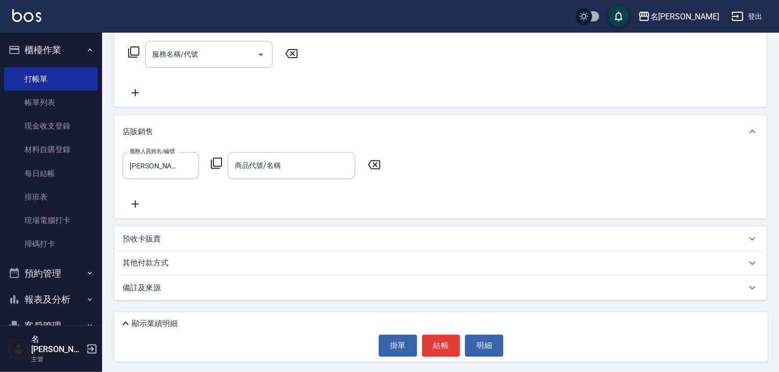
click at [218, 162] on icon at bounding box center [216, 163] width 12 height 12
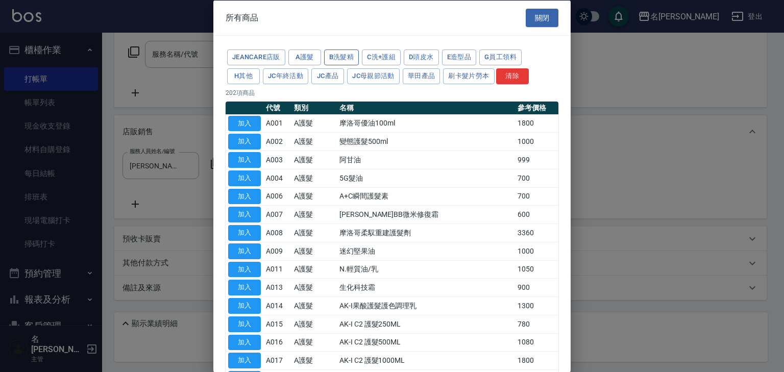
click at [333, 54] on button "B洗髮精" at bounding box center [341, 57] width 35 height 16
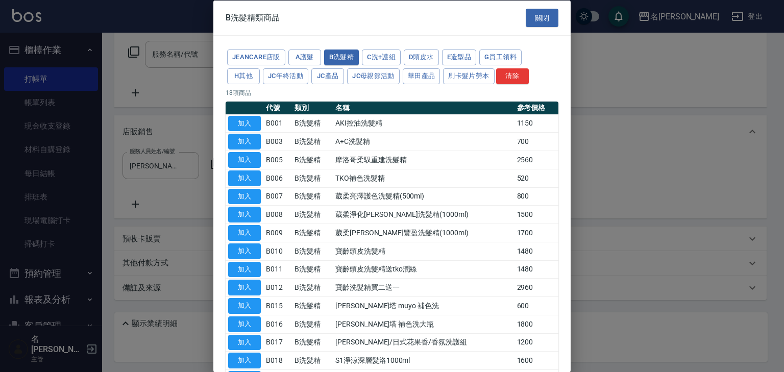
click at [431, 302] on td "[PERSON_NAME]塔 muyo 補色洗" at bounding box center [423, 305] width 181 height 18
click at [374, 301] on td "[PERSON_NAME]塔 muyo 補色洗" at bounding box center [423, 305] width 181 height 18
click at [241, 299] on button "加入" at bounding box center [244, 306] width 33 height 16
type input "[PERSON_NAME]塔 muyo 補色洗"
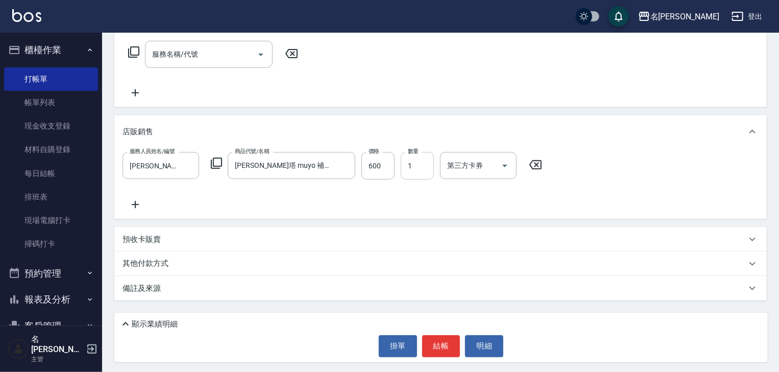
click at [421, 166] on input "1" at bounding box center [417, 166] width 33 height 28
type input "2"
click at [434, 344] on button "結帳" at bounding box center [441, 345] width 38 height 21
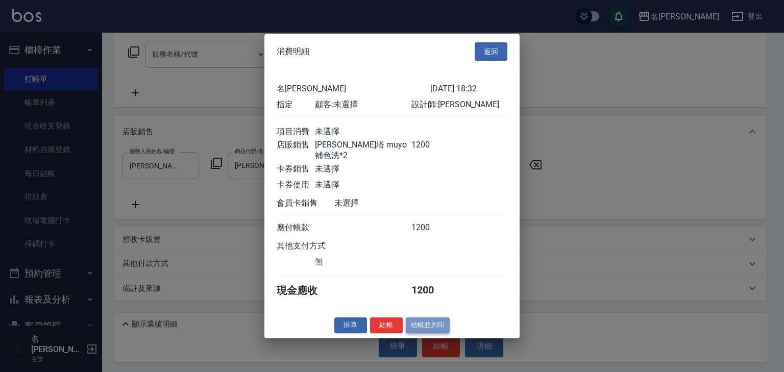
click at [439, 328] on button "結帳並列印" at bounding box center [428, 325] width 44 height 16
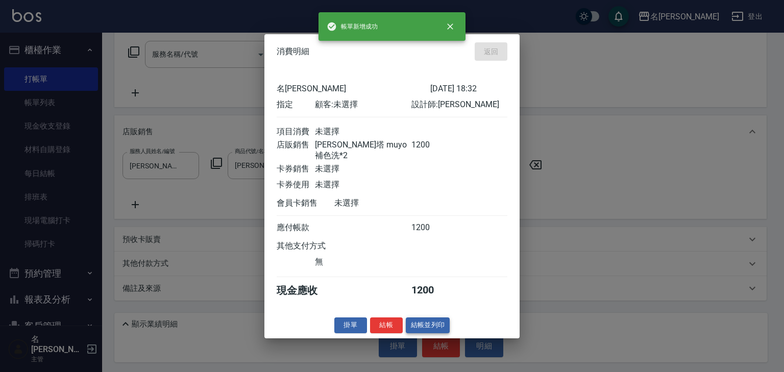
type input "[DATE] 18:33"
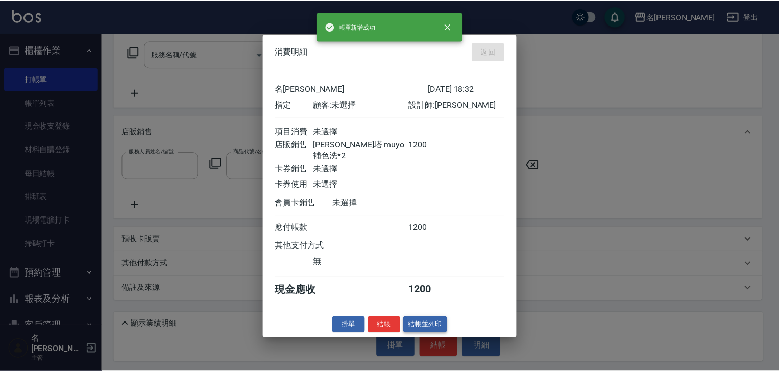
scroll to position [0, 0]
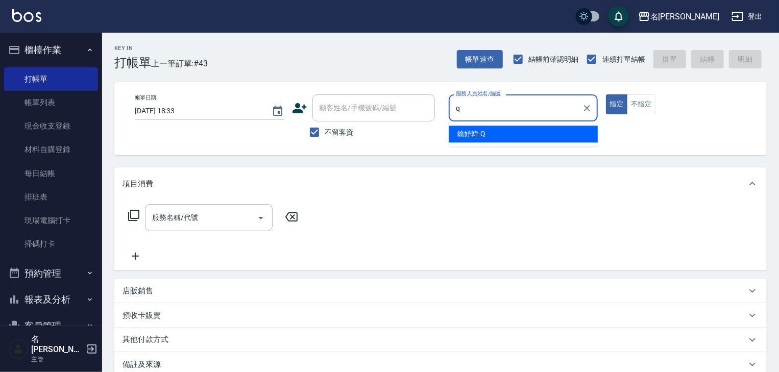
type input "[PERSON_NAME]"
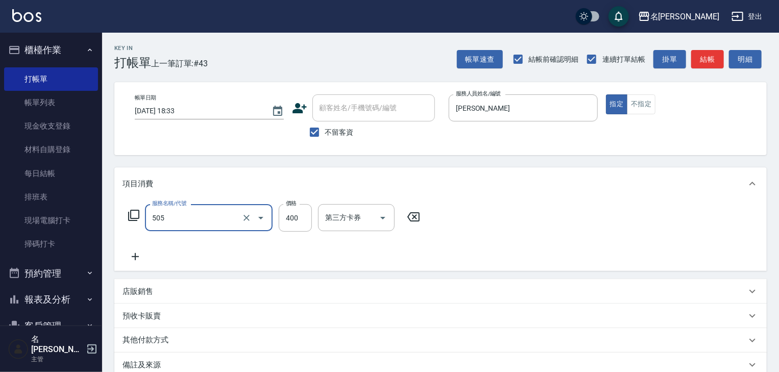
type input "洗髮(505)"
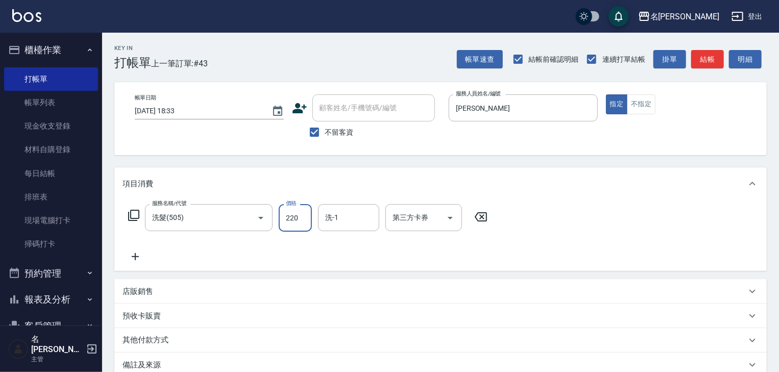
type input "220"
click at [709, 62] on button "結帳" at bounding box center [707, 59] width 33 height 19
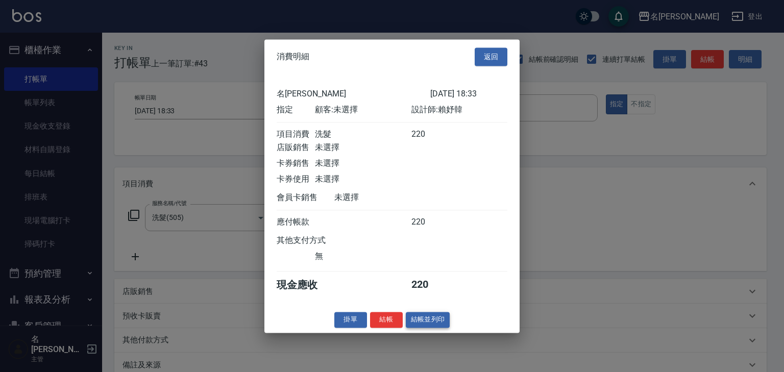
click at [441, 322] on button "結帳並列印" at bounding box center [428, 320] width 44 height 16
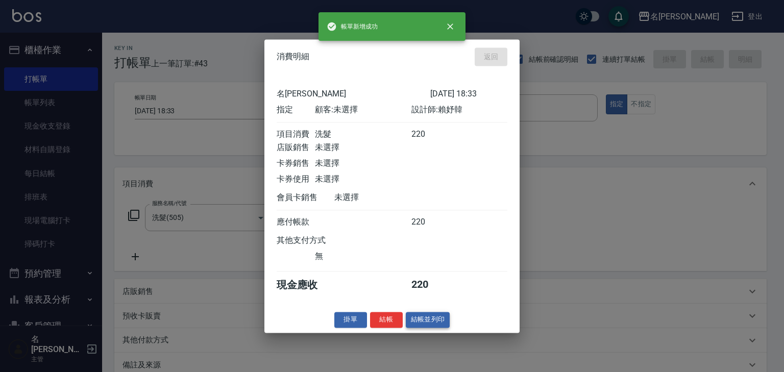
type input "[DATE] 18:44"
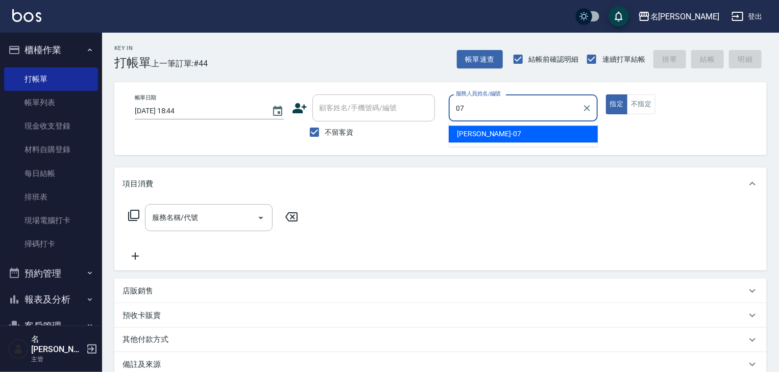
type input "[PERSON_NAME]-07"
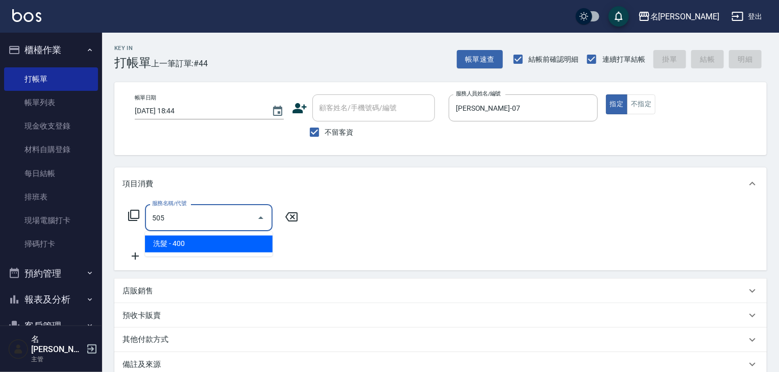
type input "洗髮(505)"
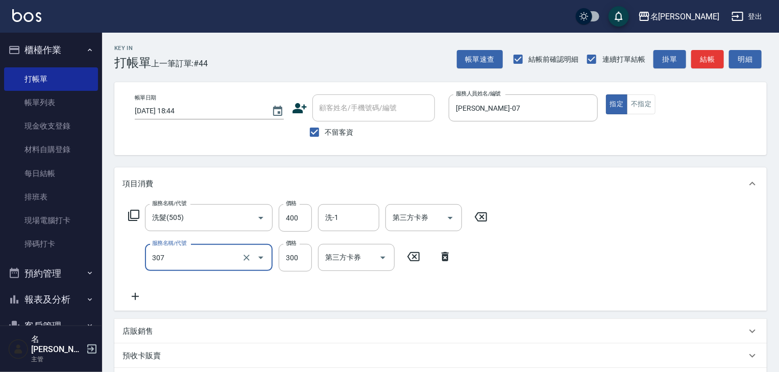
type input "剪髮(307)"
type input "400"
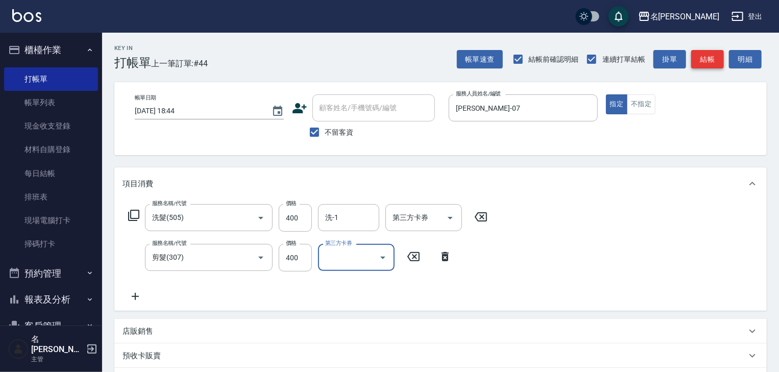
click at [715, 57] on button "結帳" at bounding box center [707, 59] width 33 height 19
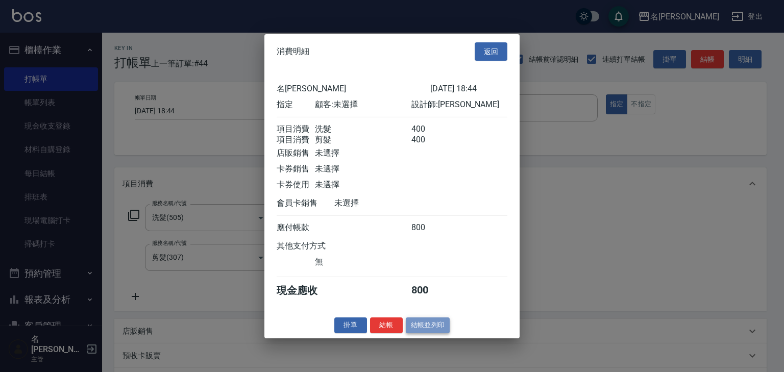
click at [430, 332] on button "結帳並列印" at bounding box center [428, 325] width 44 height 16
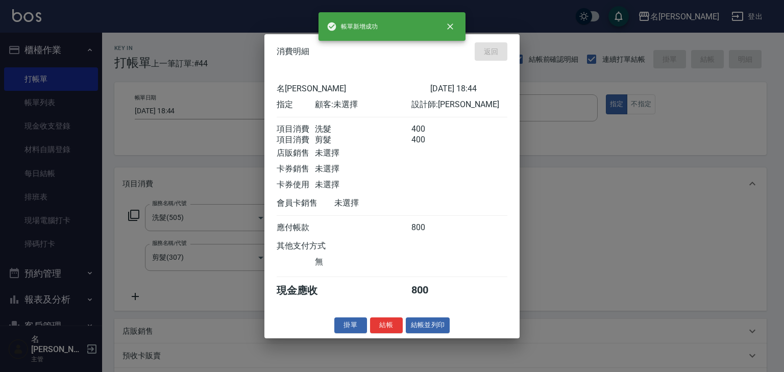
type input "[DATE] 18:52"
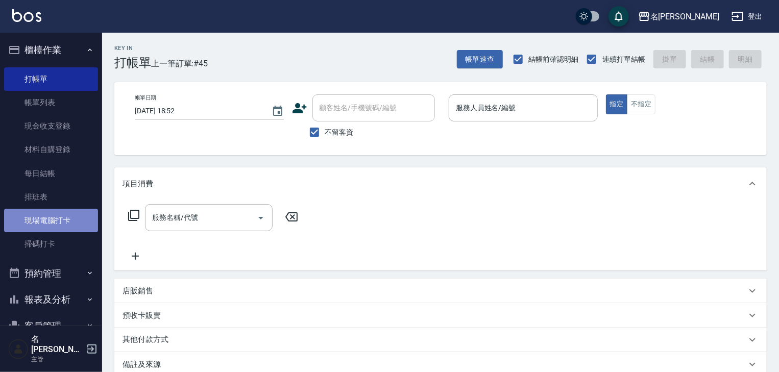
click at [55, 225] on link "現場電腦打卡" at bounding box center [51, 220] width 94 height 23
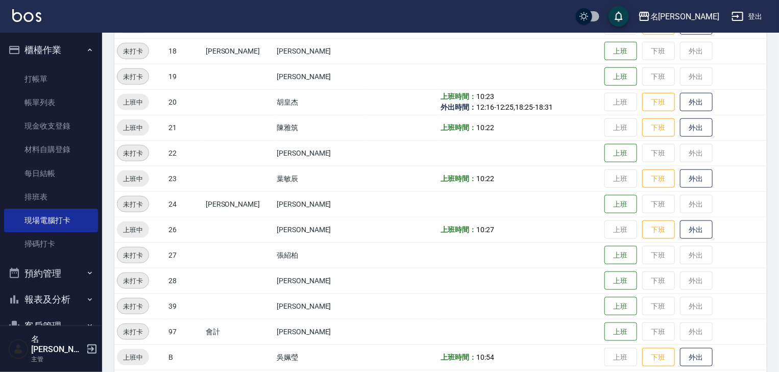
scroll to position [593, 0]
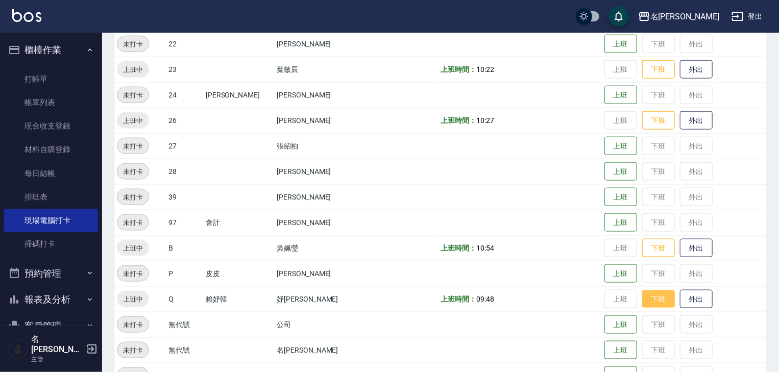
click at [642, 299] on button "下班" at bounding box center [658, 299] width 33 height 18
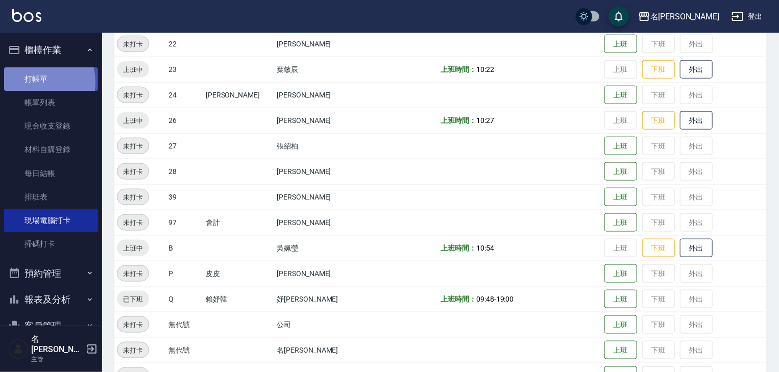
click at [38, 82] on link "打帳單" at bounding box center [51, 78] width 94 height 23
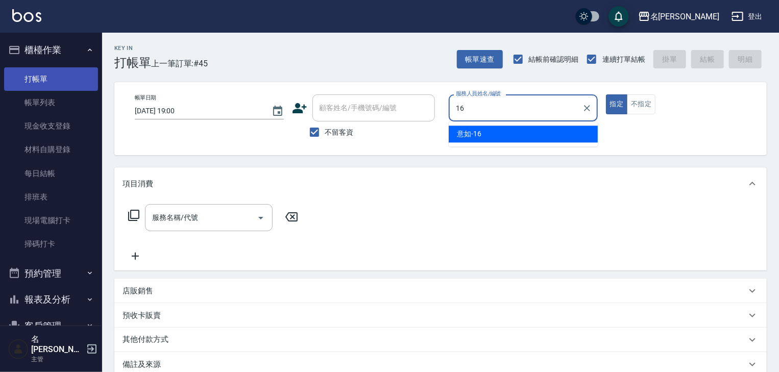
type input "意如-16"
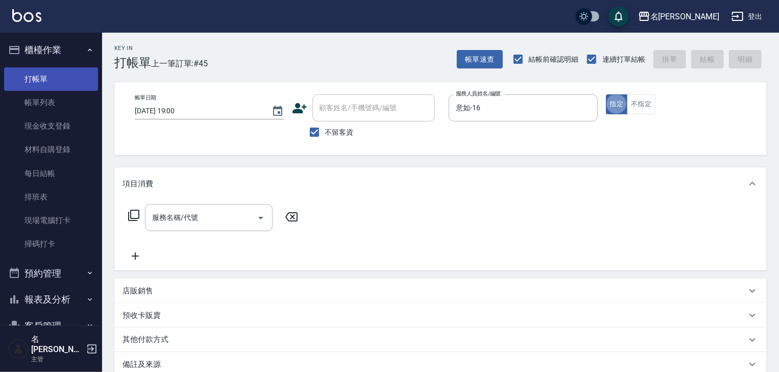
type button "true"
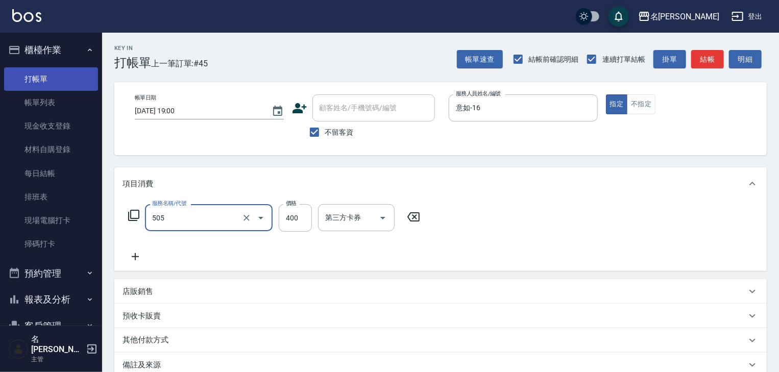
type input "洗髮(505)"
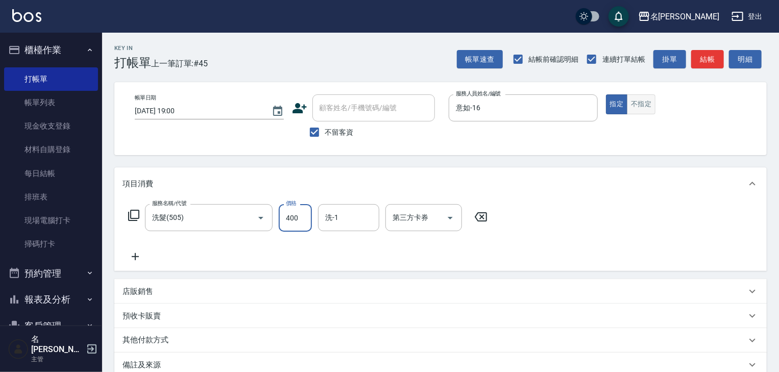
click at [643, 107] on button "不指定" at bounding box center [641, 104] width 29 height 20
click at [711, 61] on button "結帳" at bounding box center [707, 59] width 33 height 19
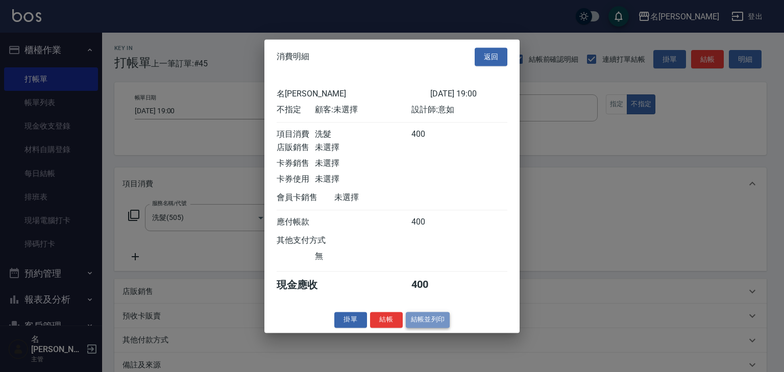
click at [428, 325] on button "結帳並列印" at bounding box center [428, 320] width 44 height 16
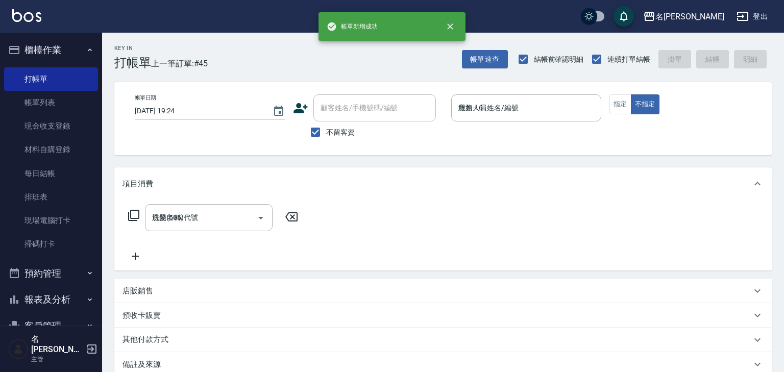
type input "[DATE] 19:24"
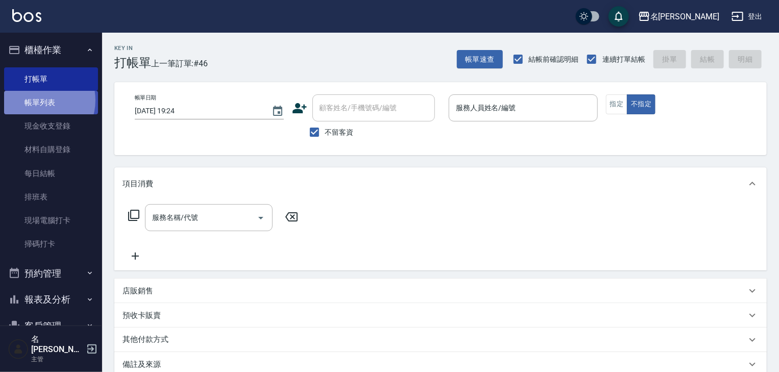
click at [38, 101] on link "帳單列表" at bounding box center [51, 102] width 94 height 23
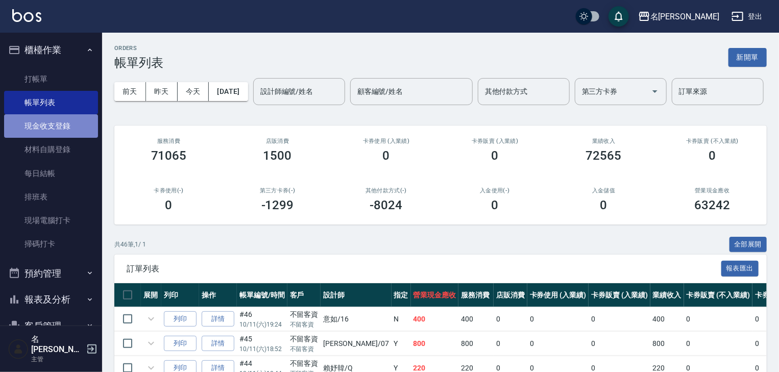
click at [57, 120] on link "現金收支登錄" at bounding box center [51, 125] width 94 height 23
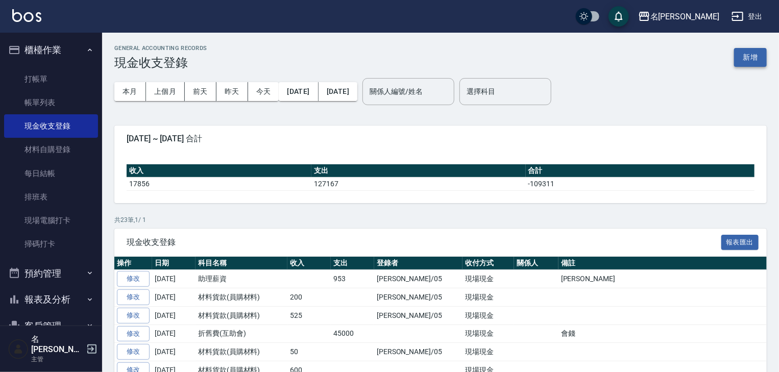
click at [747, 60] on button "新增" at bounding box center [750, 57] width 33 height 19
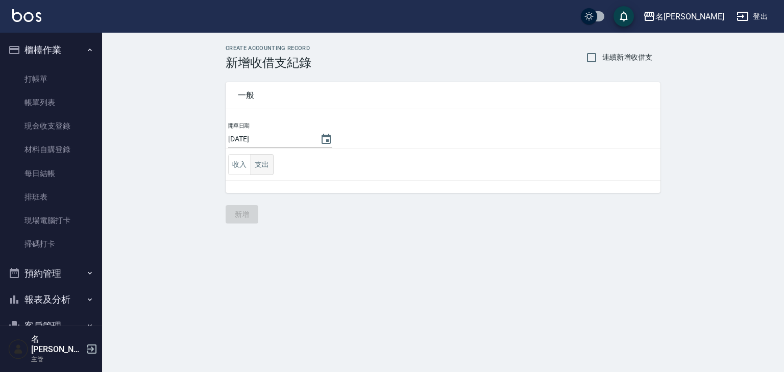
click at [271, 163] on button "支出" at bounding box center [262, 164] width 23 height 21
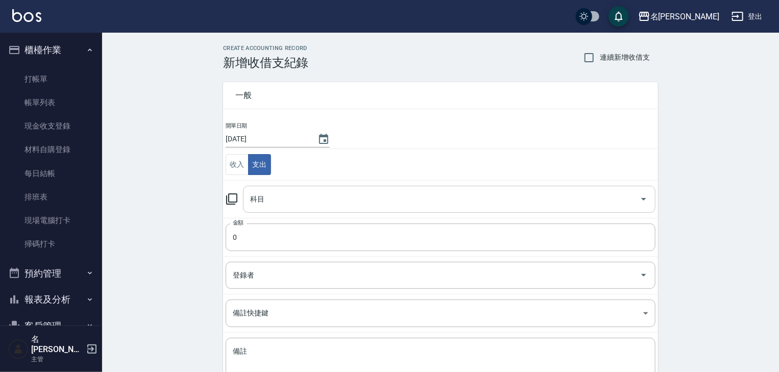
click at [282, 199] on input "科目" at bounding box center [441, 199] width 388 height 18
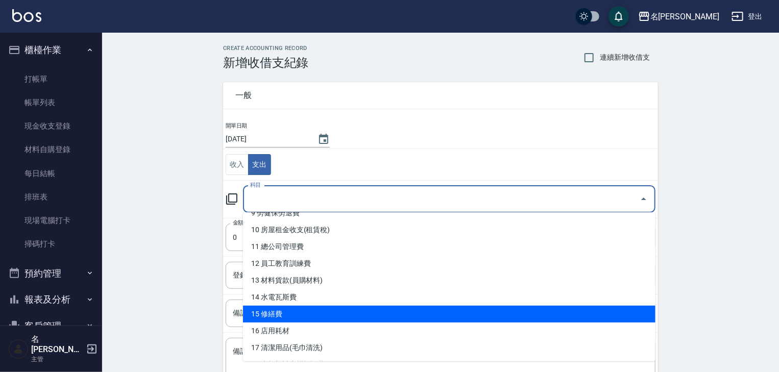
scroll to position [217, 0]
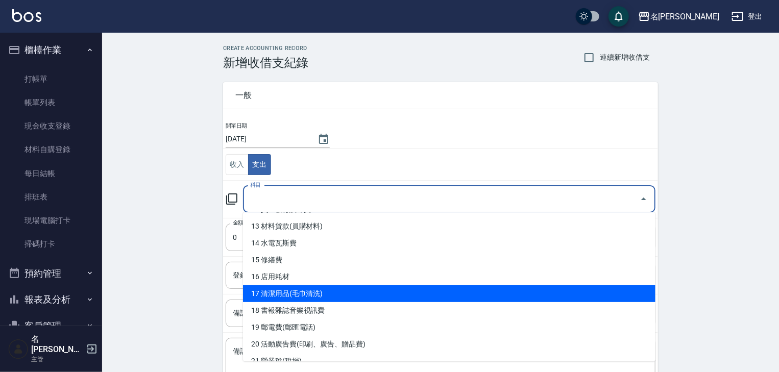
click at [297, 298] on li "17 清潔用品(毛巾清洗)" at bounding box center [449, 293] width 412 height 17
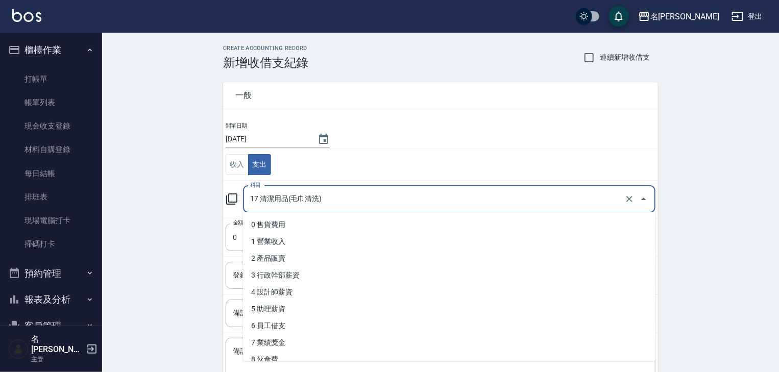
click at [296, 191] on input "17 清潔用品(毛巾清洗)" at bounding box center [434, 199] width 375 height 18
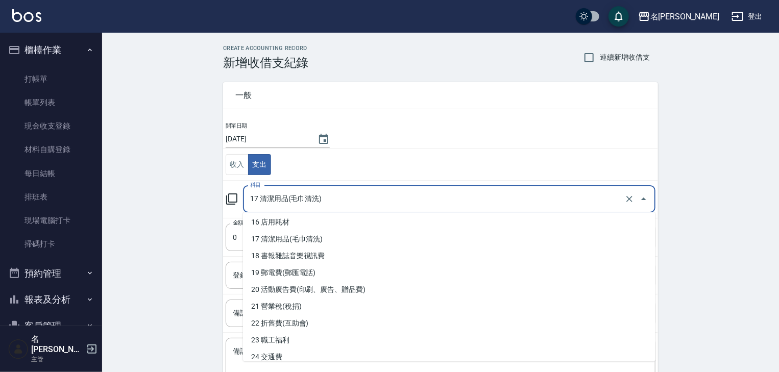
scroll to position [327, 0]
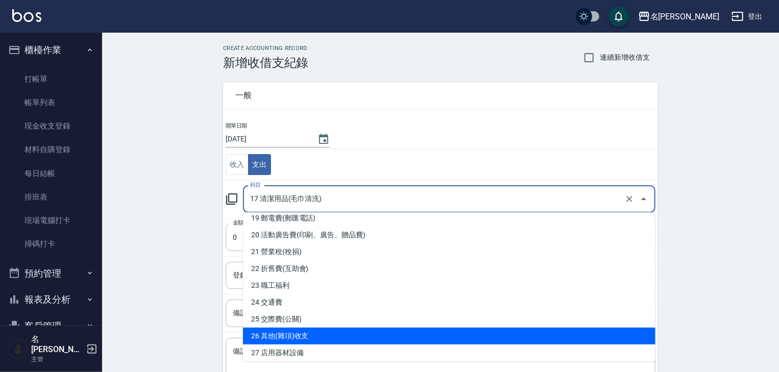
click at [312, 332] on li "26 其他(雜項)收支" at bounding box center [449, 336] width 412 height 17
type input "26 其他(雜項)收支"
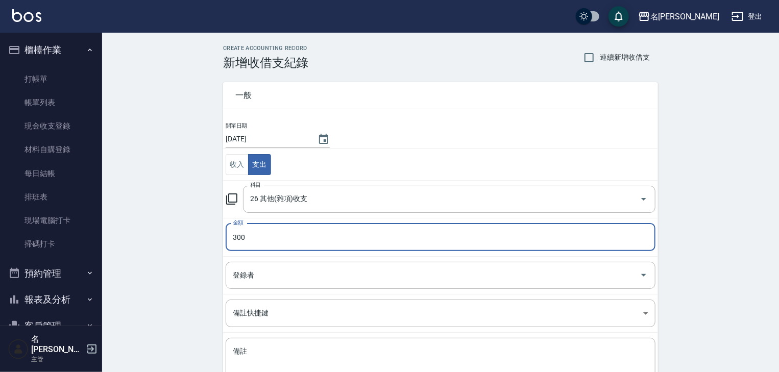
scroll to position [78, 0]
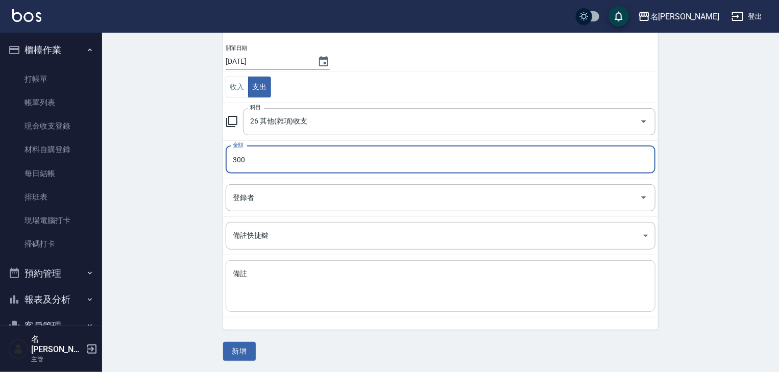
type input "300"
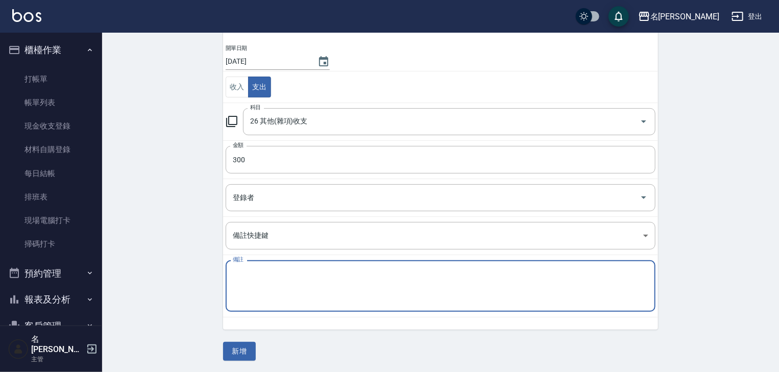
click at [258, 286] on textarea "備註" at bounding box center [440, 286] width 415 height 35
type textarea "c"
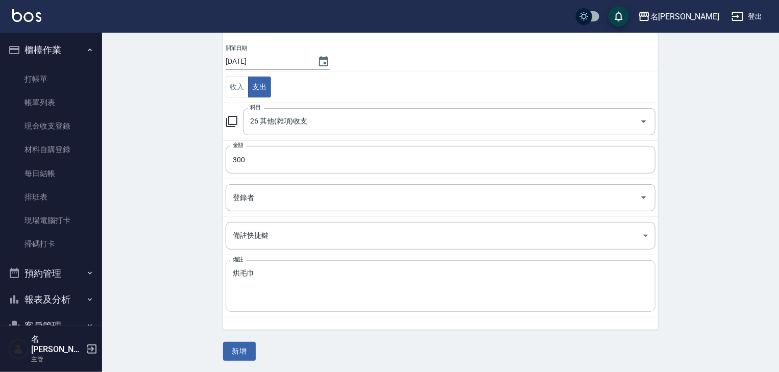
click at [232, 270] on div "烘毛巾 x 備註" at bounding box center [441, 286] width 430 height 52
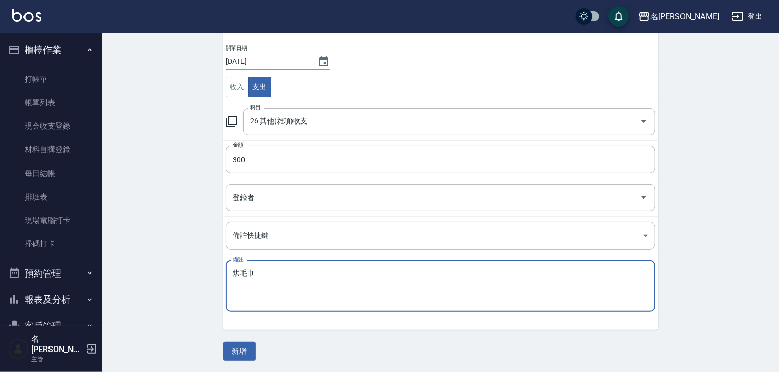
click at [241, 272] on textarea "烘毛巾" at bounding box center [440, 286] width 415 height 35
type textarea "烘/洗毛巾"
click at [231, 342] on button "新增" at bounding box center [239, 351] width 33 height 19
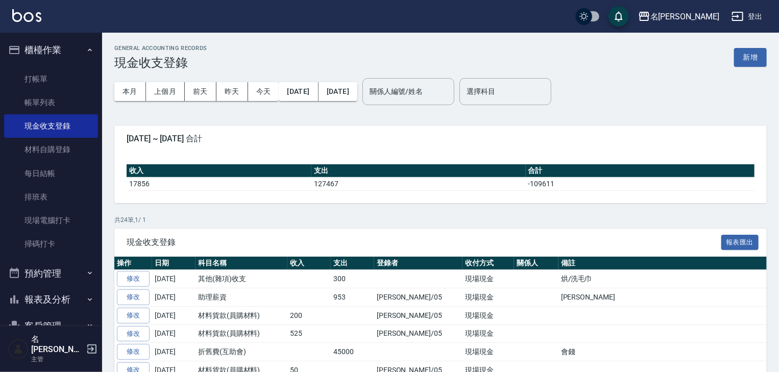
click at [45, 47] on button "櫃檯作業" at bounding box center [51, 50] width 94 height 27
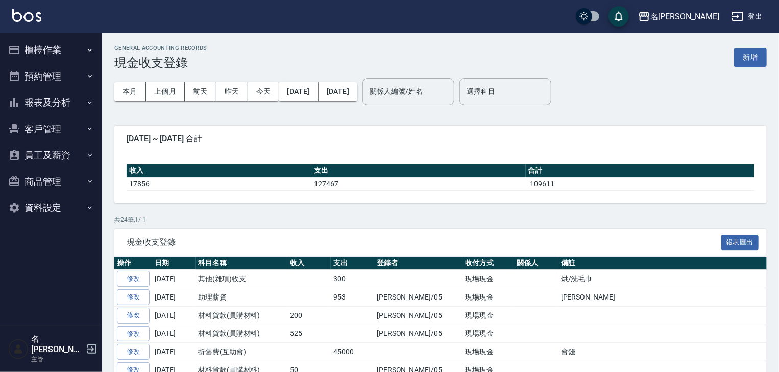
click at [51, 97] on button "報表及分析" at bounding box center [51, 102] width 94 height 27
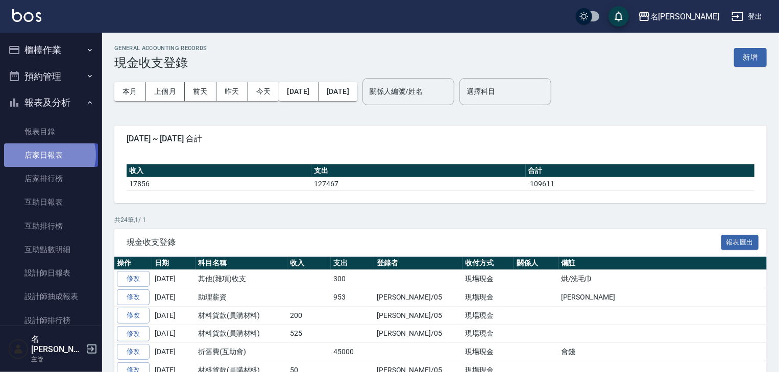
click at [49, 155] on link "店家日報表" at bounding box center [51, 154] width 94 height 23
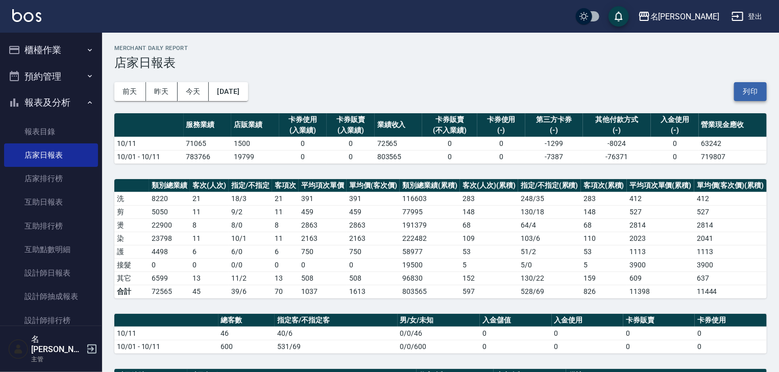
click at [738, 93] on button "列印" at bounding box center [750, 91] width 33 height 19
drag, startPoint x: 604, startPoint y: 320, endPoint x: 24, endPoint y: 106, distance: 617.4
click at [24, 106] on button "報表及分析" at bounding box center [51, 102] width 94 height 27
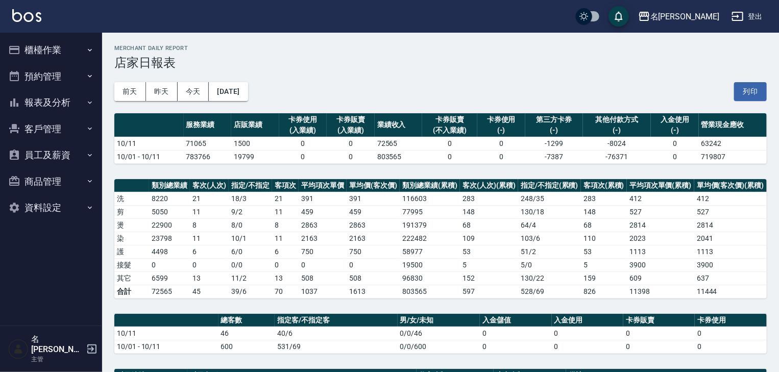
click at [40, 51] on button "櫃檯作業" at bounding box center [51, 50] width 94 height 27
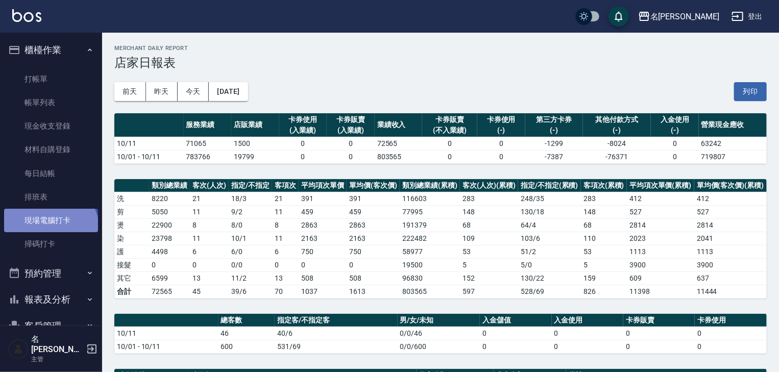
click at [49, 230] on link "現場電腦打卡" at bounding box center [51, 220] width 94 height 23
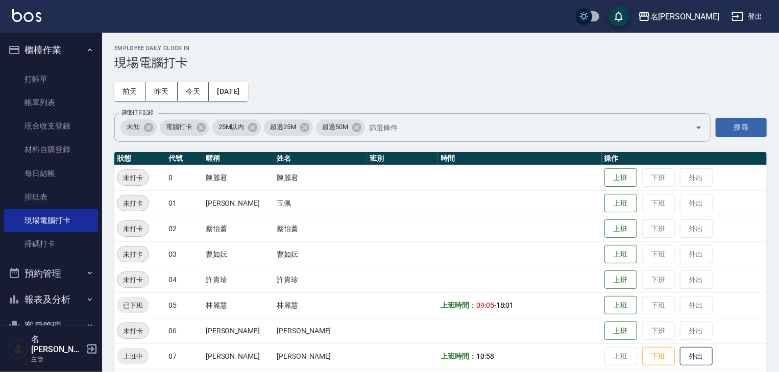
scroll to position [109, 0]
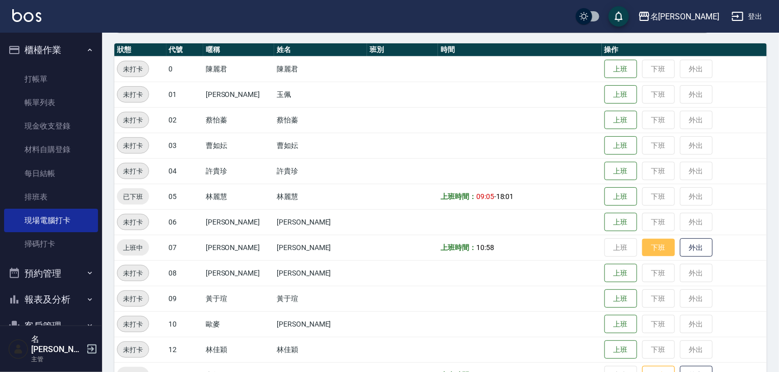
click at [650, 246] on button "下班" at bounding box center [658, 248] width 33 height 18
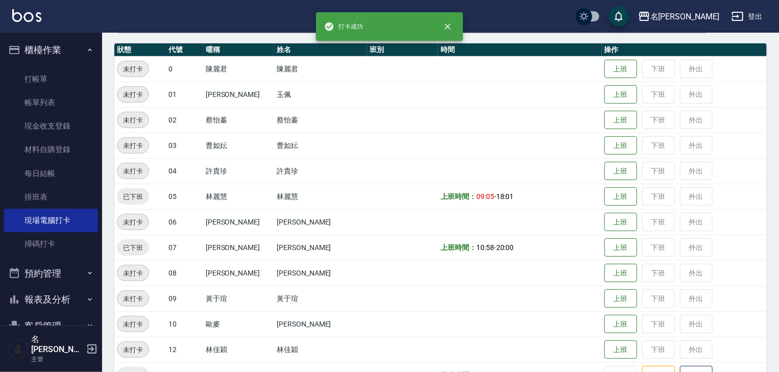
scroll to position [272, 0]
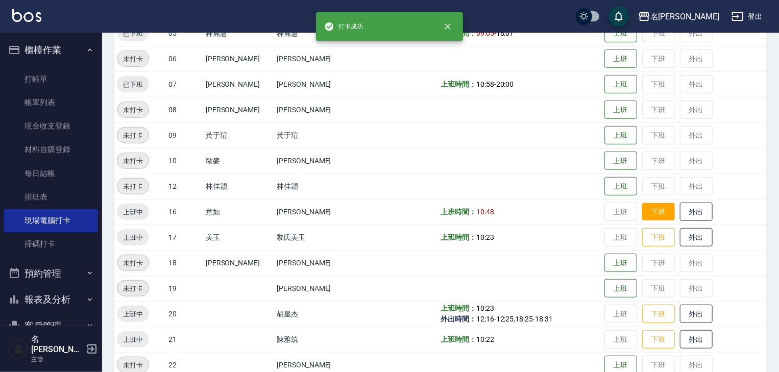
click at [642, 211] on button "下班" at bounding box center [658, 212] width 33 height 18
click at [644, 237] on button "下班" at bounding box center [658, 238] width 33 height 18
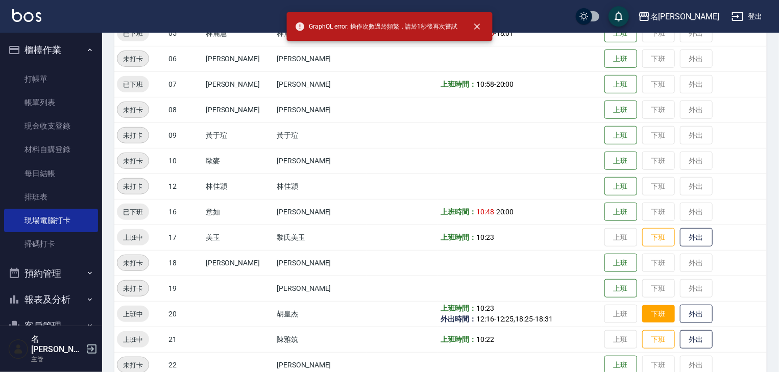
click at [645, 315] on button "下班" at bounding box center [658, 314] width 33 height 18
click at [647, 335] on button "下班" at bounding box center [658, 340] width 33 height 18
click at [642, 235] on button "下班" at bounding box center [658, 238] width 33 height 18
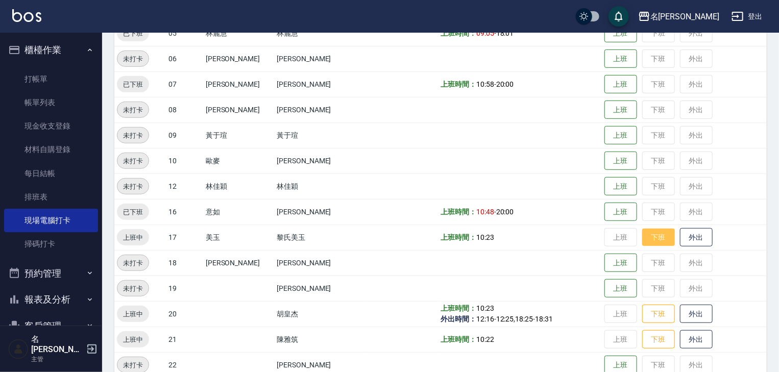
click at [657, 233] on button "下班" at bounding box center [658, 238] width 33 height 18
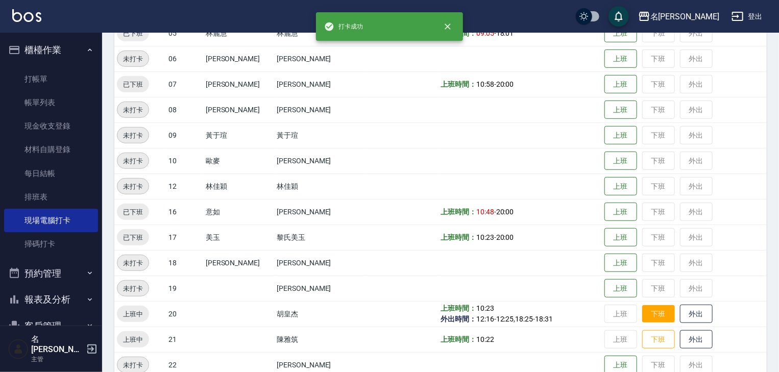
click at [658, 314] on button "下班" at bounding box center [658, 314] width 33 height 18
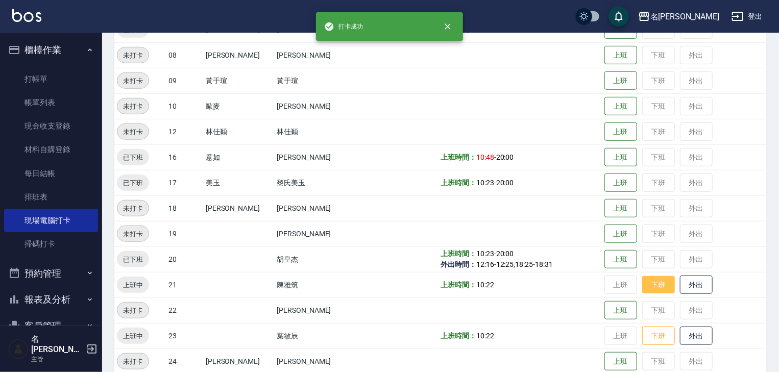
click at [659, 288] on button "下班" at bounding box center [658, 285] width 33 height 18
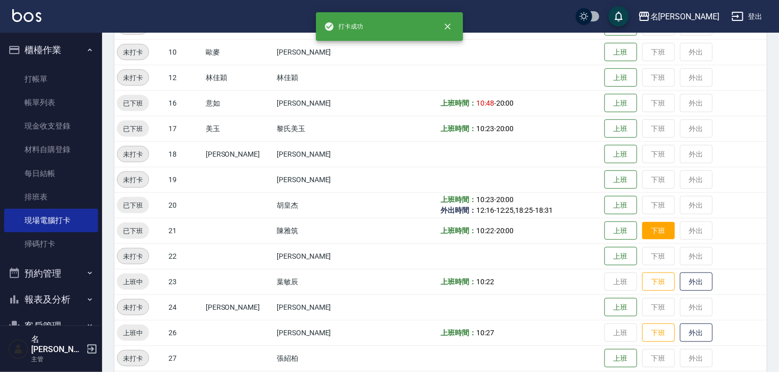
scroll to position [435, 0]
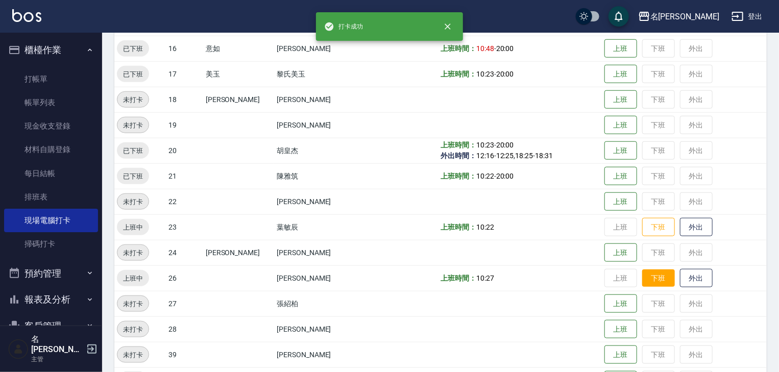
click at [647, 278] on button "下班" at bounding box center [658, 278] width 33 height 18
click at [646, 223] on button "下班" at bounding box center [658, 227] width 33 height 18
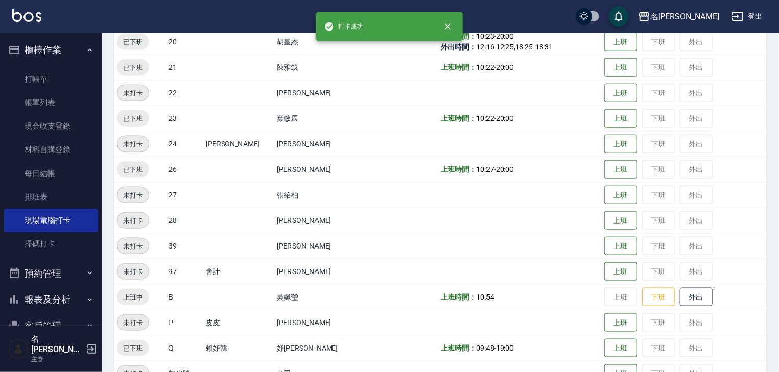
scroll to position [599, 0]
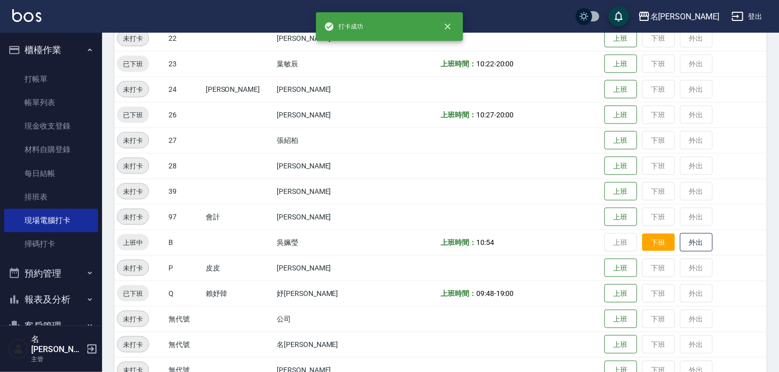
click at [645, 241] on button "下班" at bounding box center [658, 243] width 33 height 18
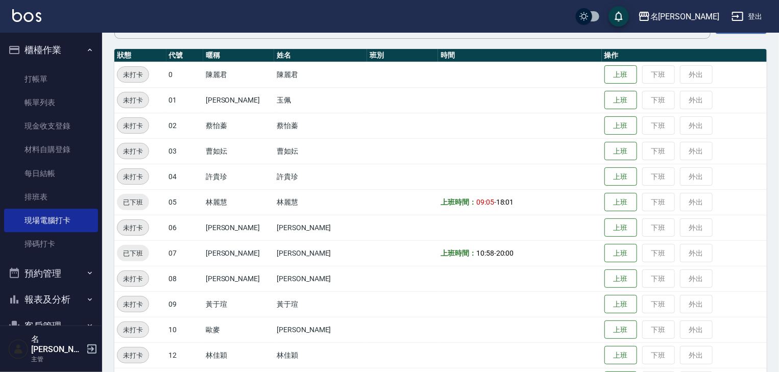
scroll to position [0, 0]
